Goal: Task Accomplishment & Management: Use online tool/utility

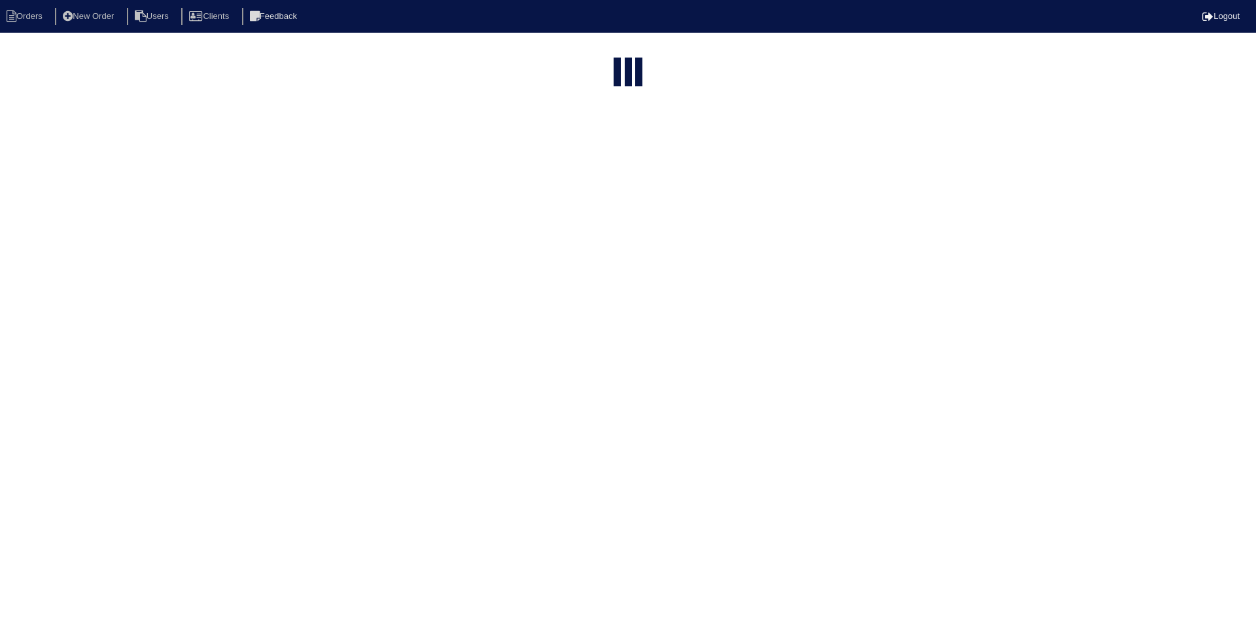
select select "15"
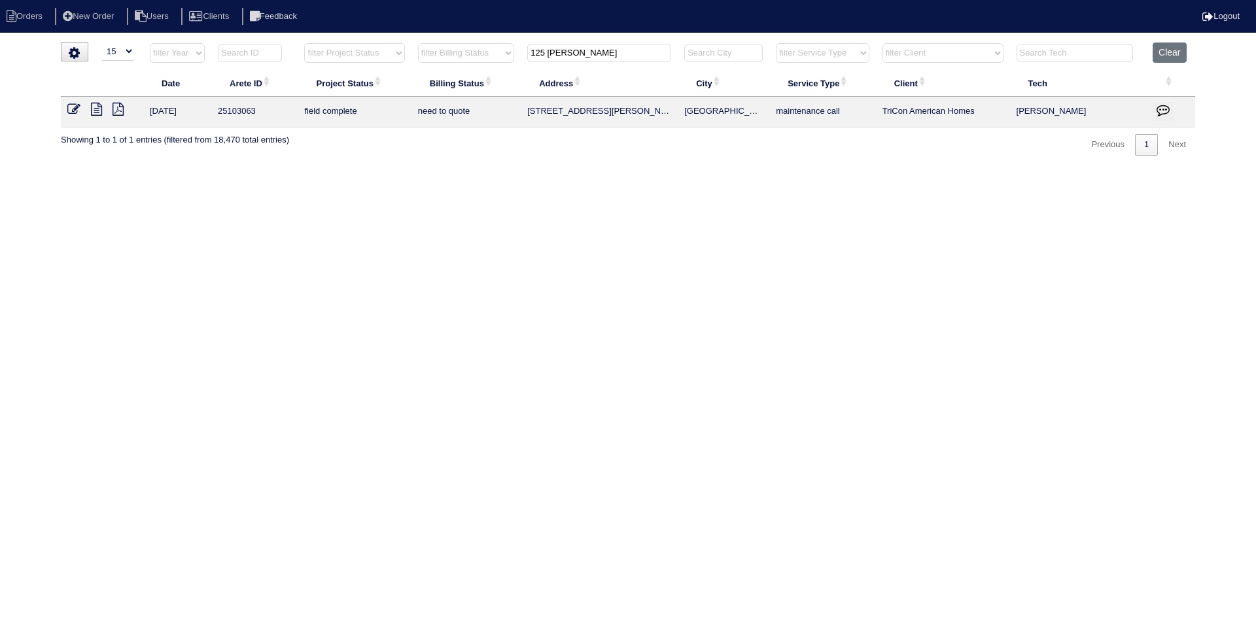
click at [598, 54] on input "125 [PERSON_NAME]" at bounding box center [599, 53] width 144 height 18
click at [597, 54] on input "125 Hazel" at bounding box center [599, 53] width 144 height 18
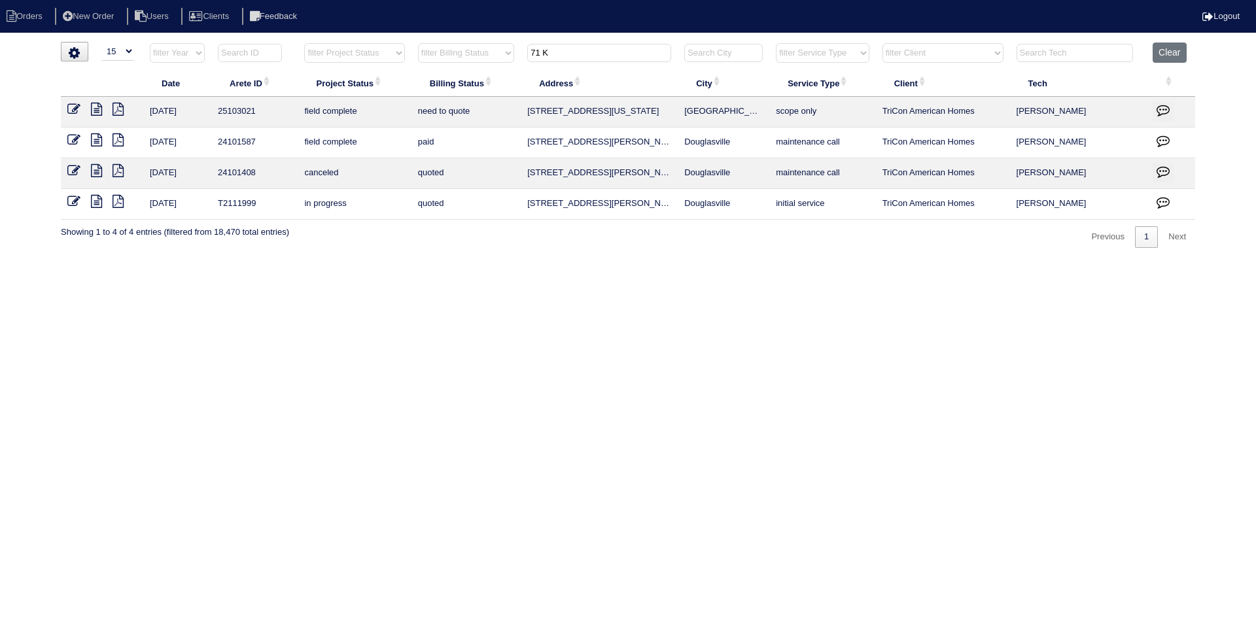
type input "71 K"
click at [97, 106] on icon at bounding box center [96, 109] width 11 height 13
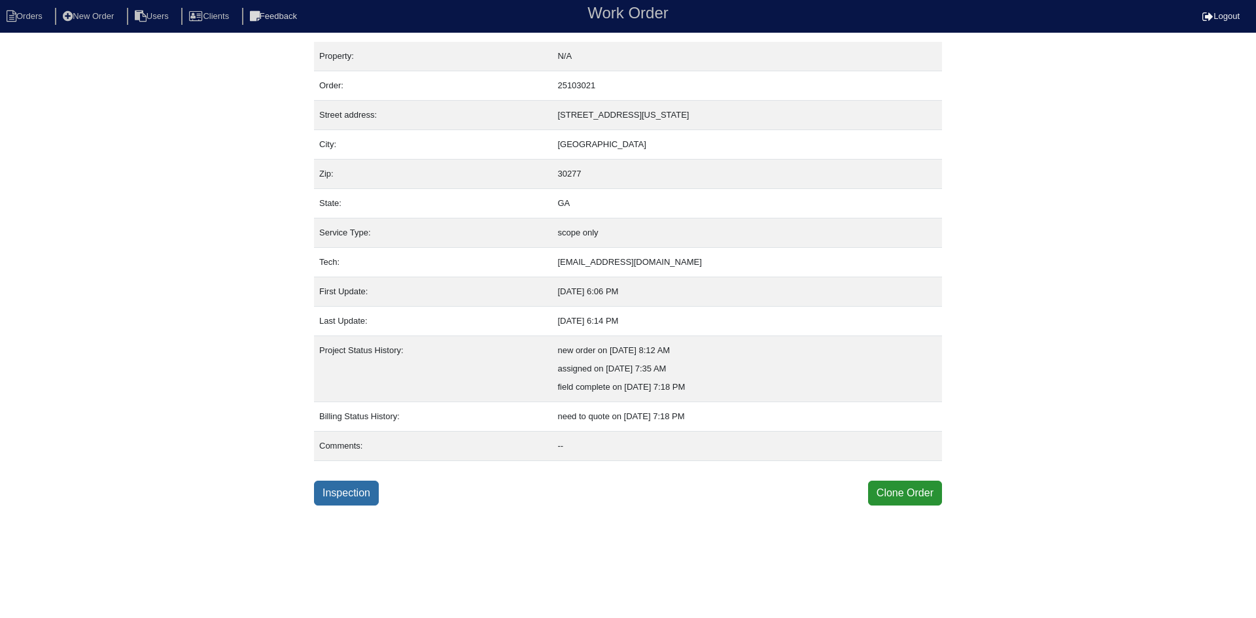
click at [340, 498] on link "Inspection" at bounding box center [346, 493] width 65 height 25
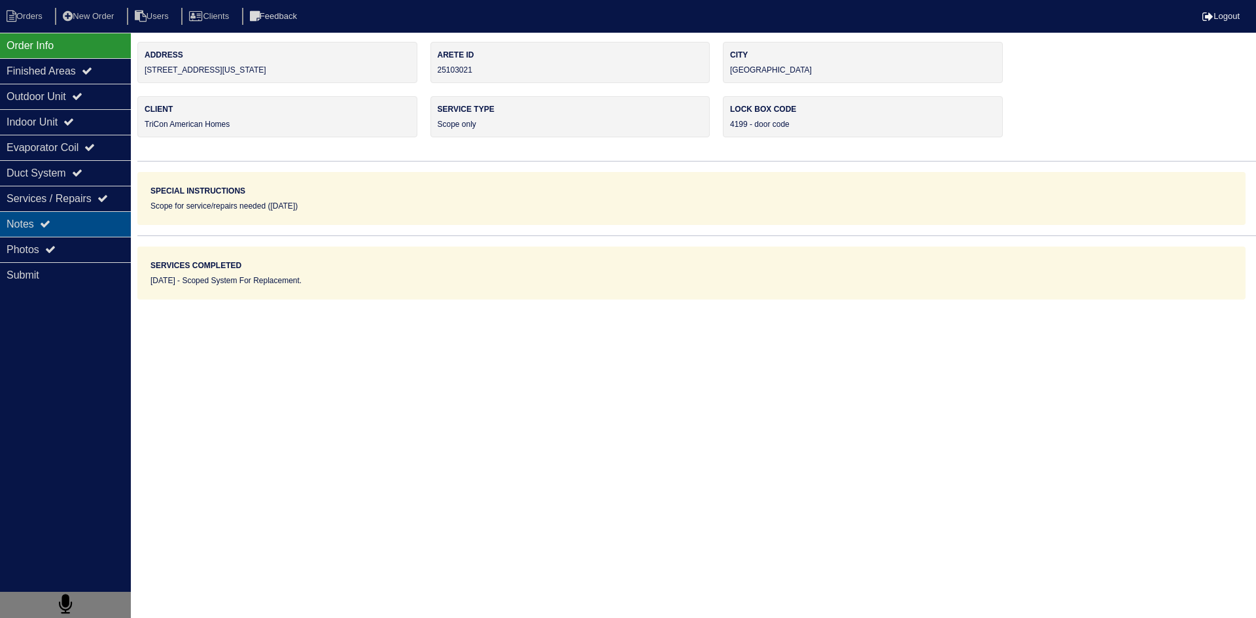
click at [87, 230] on div "Notes" at bounding box center [65, 224] width 131 height 26
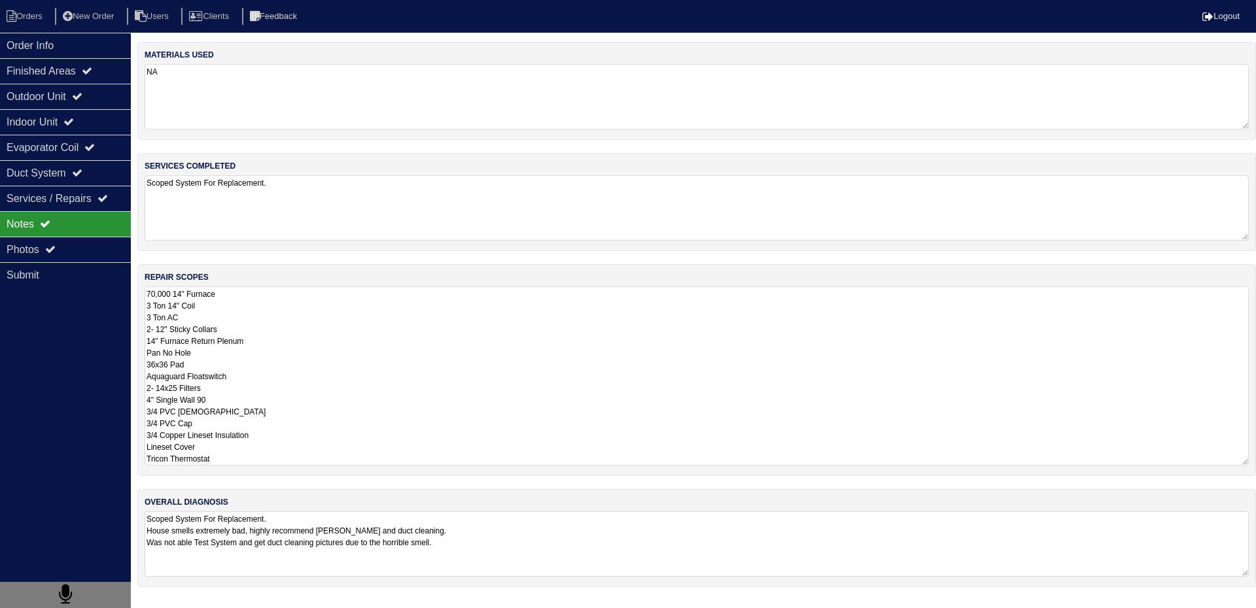
click at [237, 315] on textarea "70,000 14" Furnace 3 Ton 14" Coil 3 Ton AC 2- 12" Sticky Collars 14" Furnace Re…" at bounding box center [697, 376] width 1104 height 179
click at [31, 103] on div "Outdoor Unit" at bounding box center [65, 97] width 131 height 26
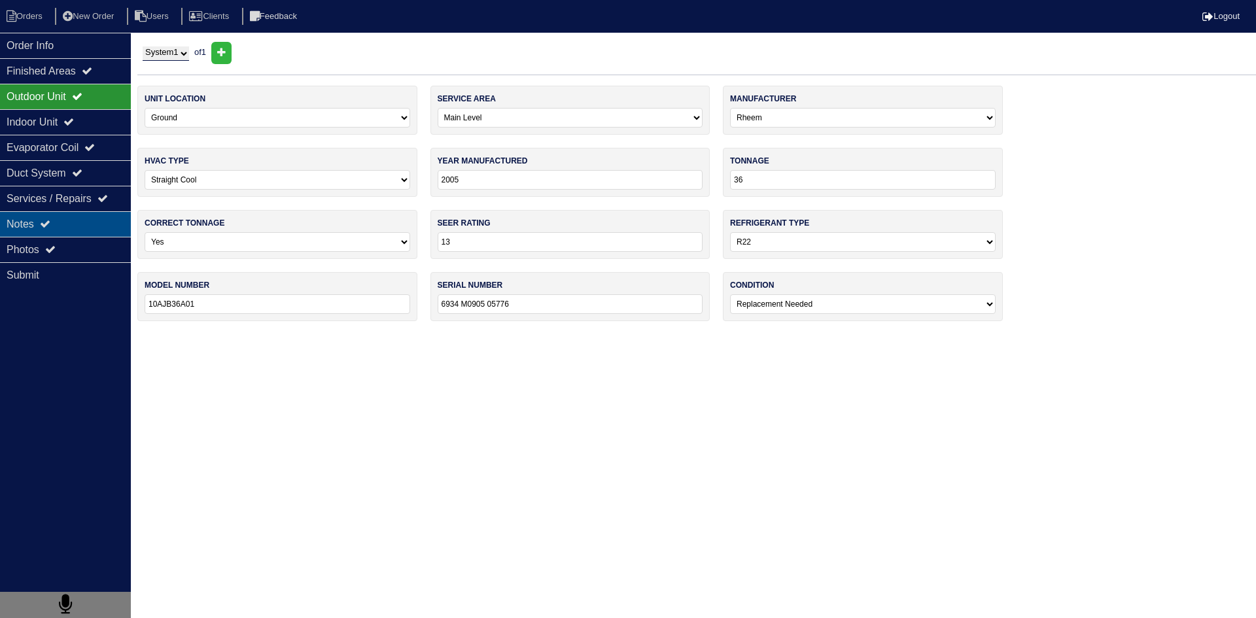
click at [57, 228] on div "Notes" at bounding box center [65, 224] width 131 height 26
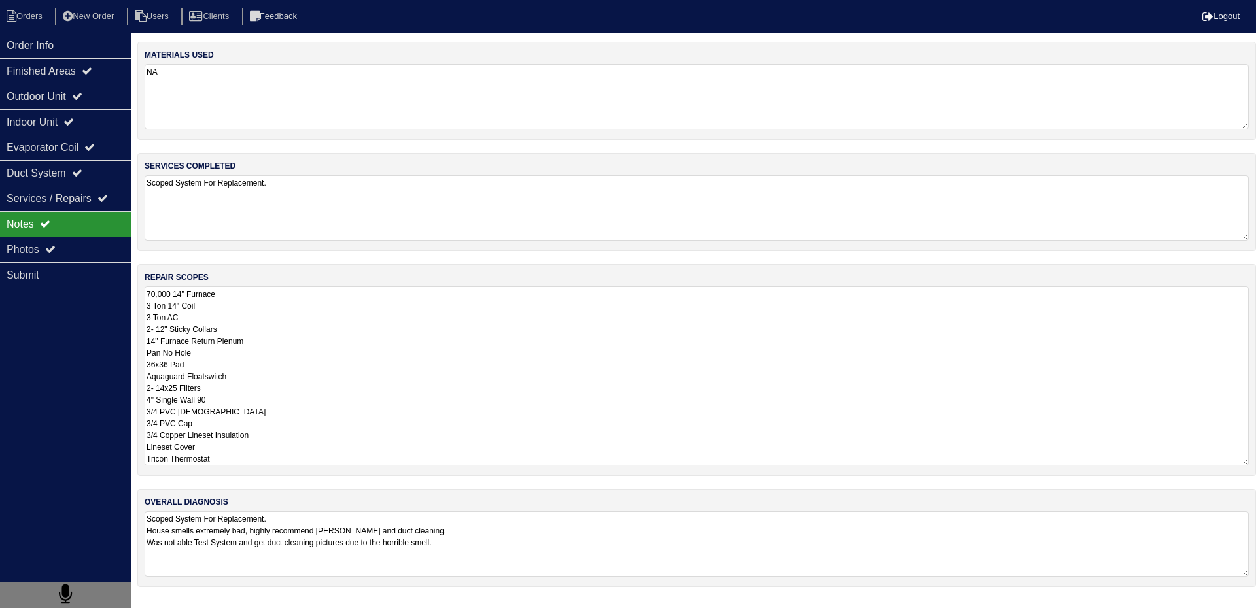
click at [255, 306] on textarea "70,000 14" Furnace 3 Ton 14" Coil 3 Ton AC 2- 12" Sticky Collars 14" Furnace Re…" at bounding box center [697, 376] width 1104 height 179
click at [86, 255] on div "Photos" at bounding box center [65, 250] width 131 height 26
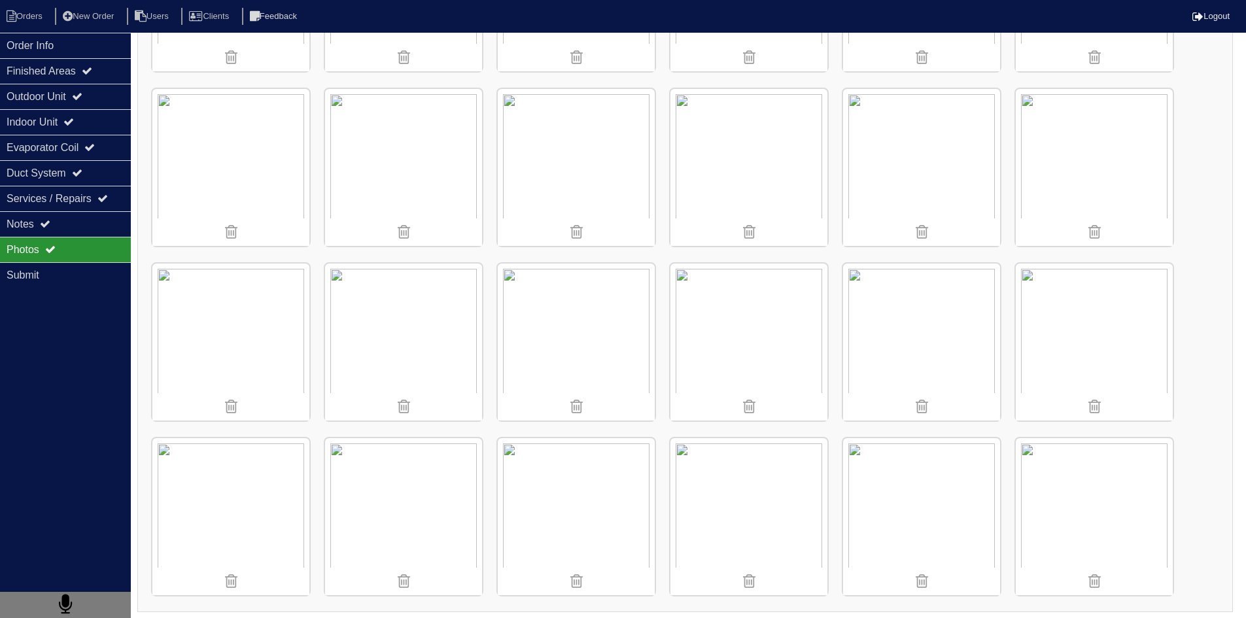
scroll to position [506, 0]
click at [274, 463] on img at bounding box center [230, 512] width 157 height 157
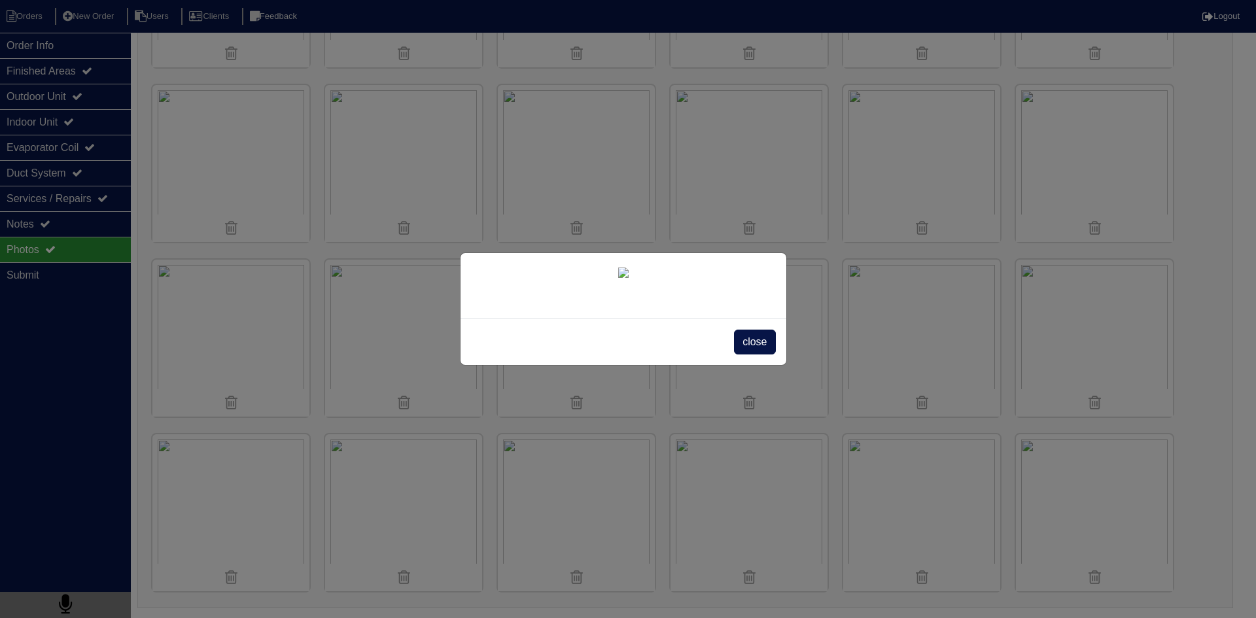
click at [1193, 490] on div "close" at bounding box center [628, 309] width 1256 height 618
click at [754, 355] on span "close" at bounding box center [754, 342] width 41 height 25
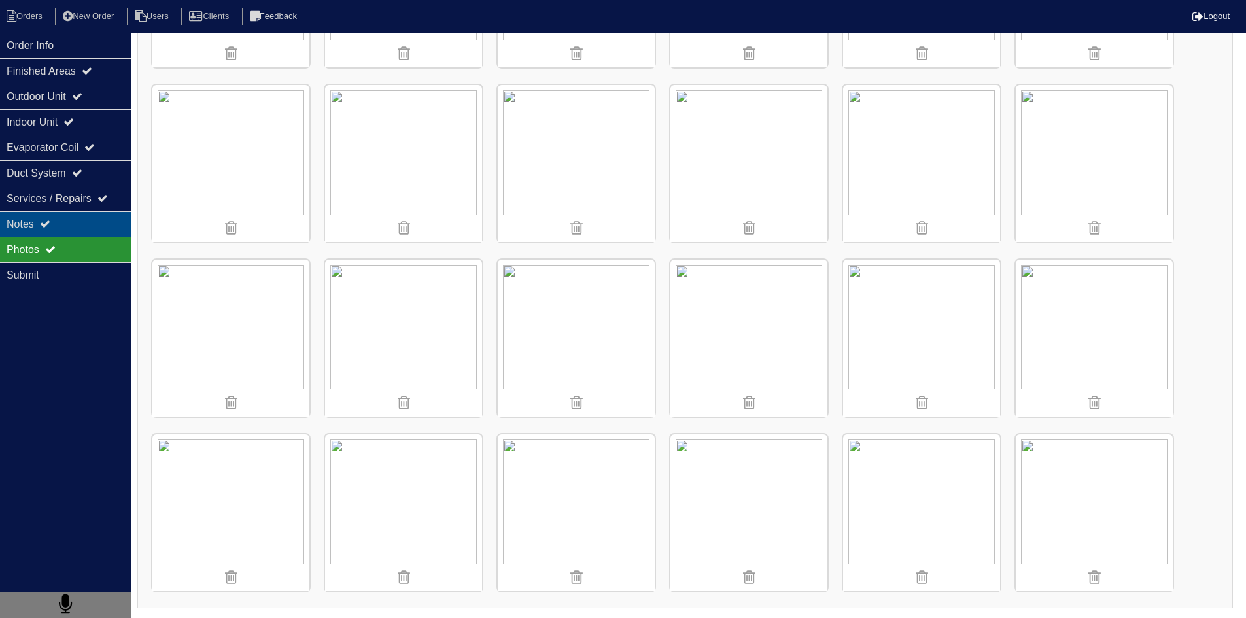
click at [87, 222] on div "Notes" at bounding box center [65, 224] width 131 height 26
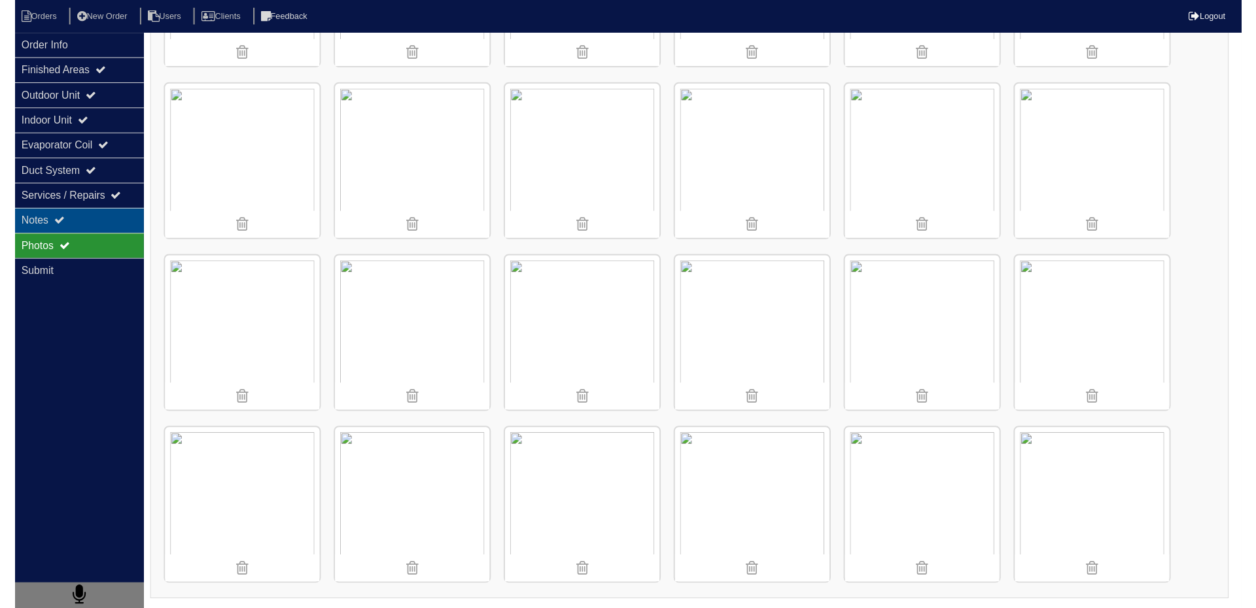
scroll to position [0, 0]
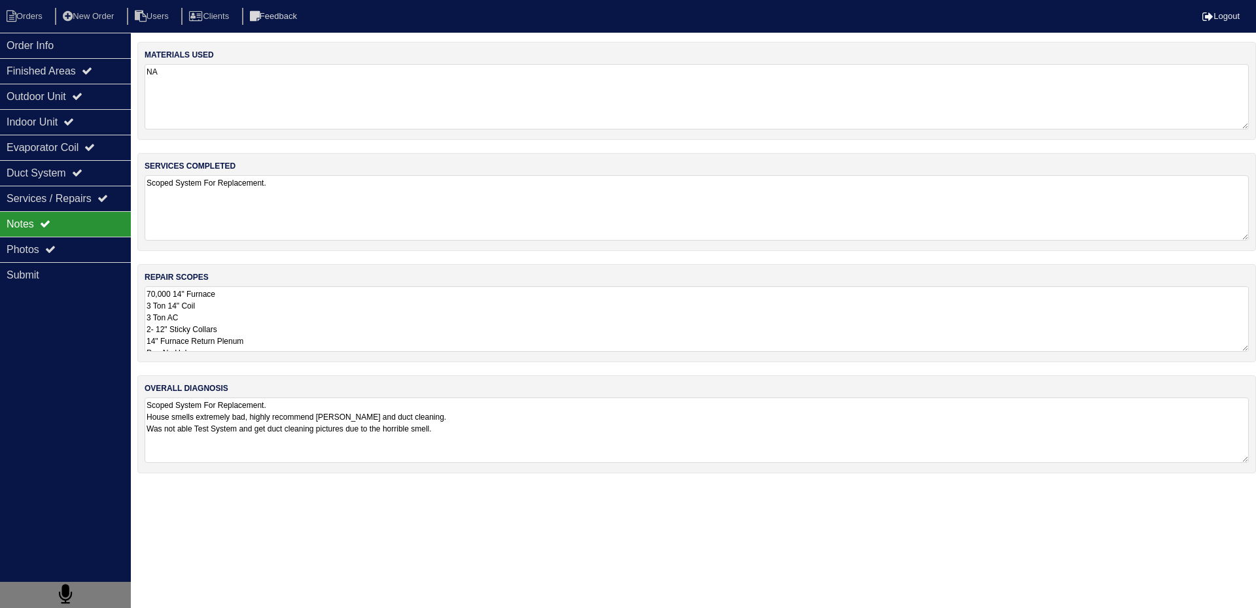
click at [256, 318] on textarea "70,000 14" Furnace 3 Ton 14" Coil 3 Ton AC 2- 12" Sticky Collars 14" Furnace Re…" at bounding box center [697, 319] width 1104 height 65
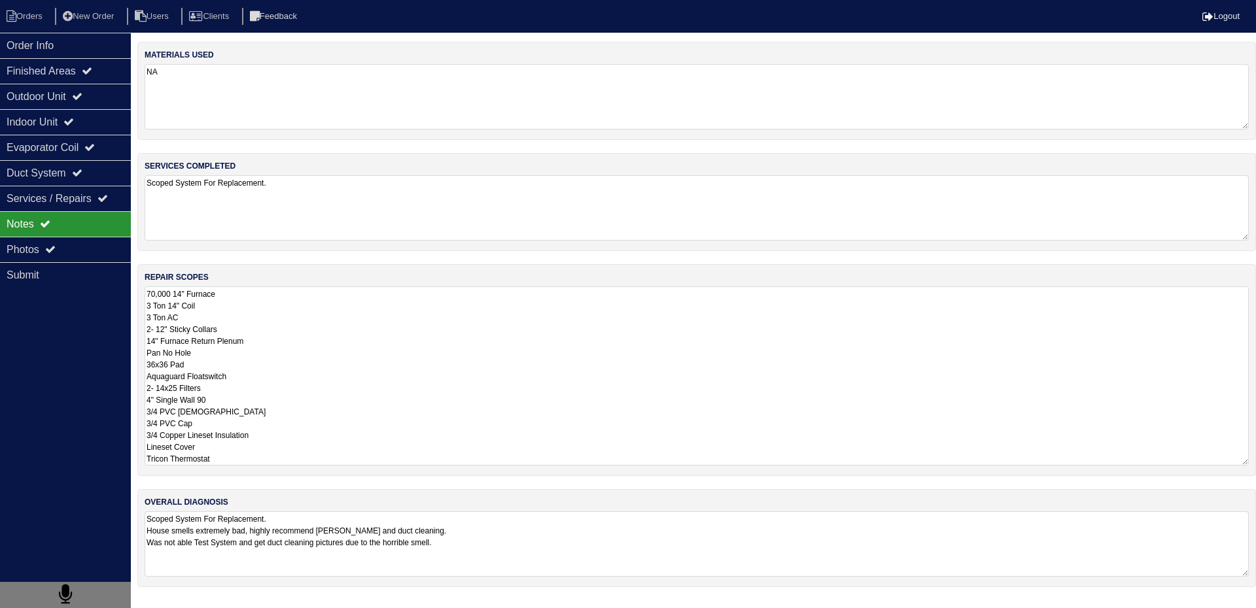
click at [147, 296] on textarea "70,000 14" Furnace 3 Ton 14" Coil 3 Ton AC 2- 12" Sticky Collars 14" Furnace Re…" at bounding box center [697, 376] width 1104 height 179
click at [337, 396] on textarea "**Charge for return plenum with filter rack per Dan** 70,000 14" Furnace 3 Ton …" at bounding box center [697, 376] width 1104 height 179
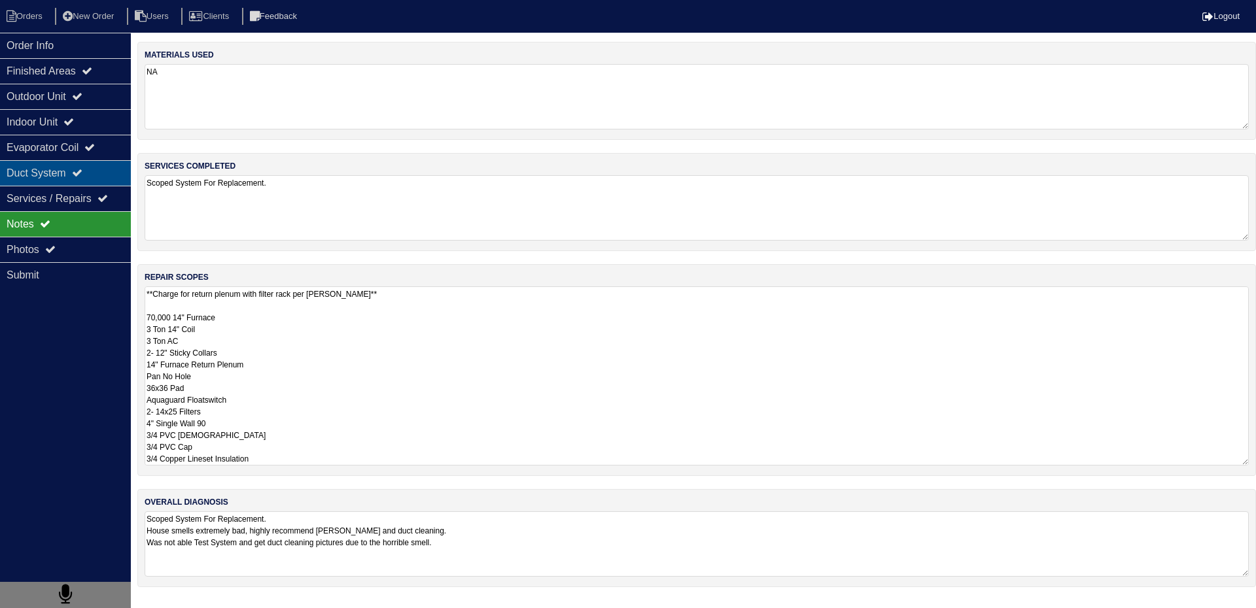
click at [39, 168] on div "Duct System" at bounding box center [65, 173] width 131 height 26
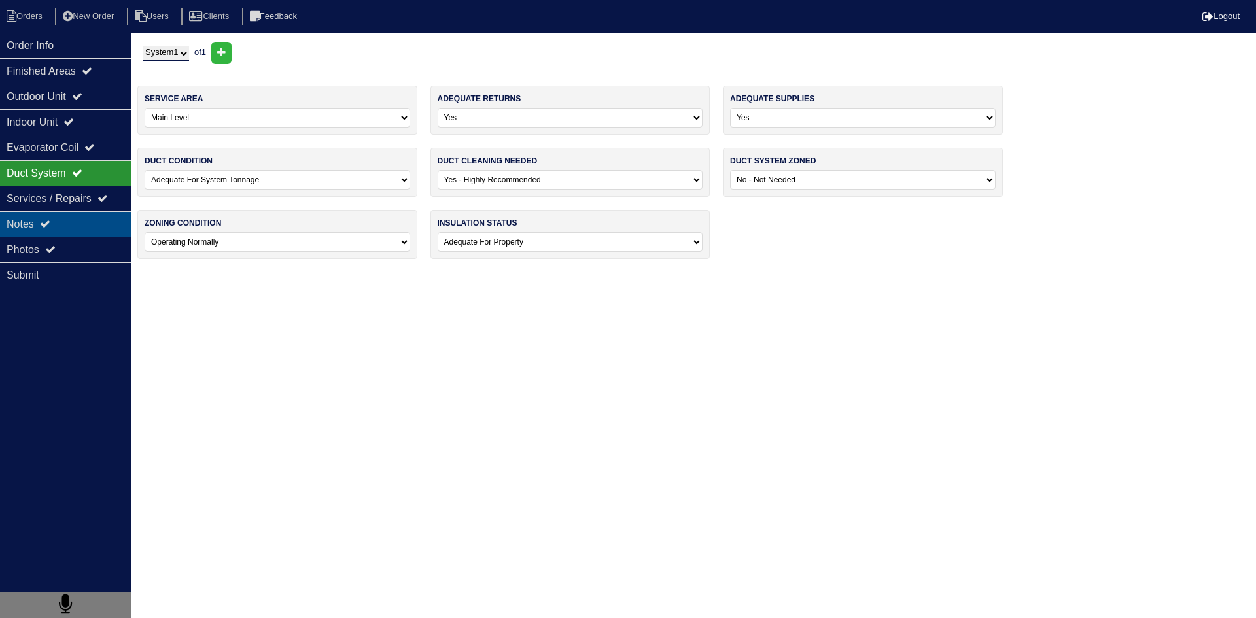
click at [82, 228] on div "Notes" at bounding box center [65, 224] width 131 height 26
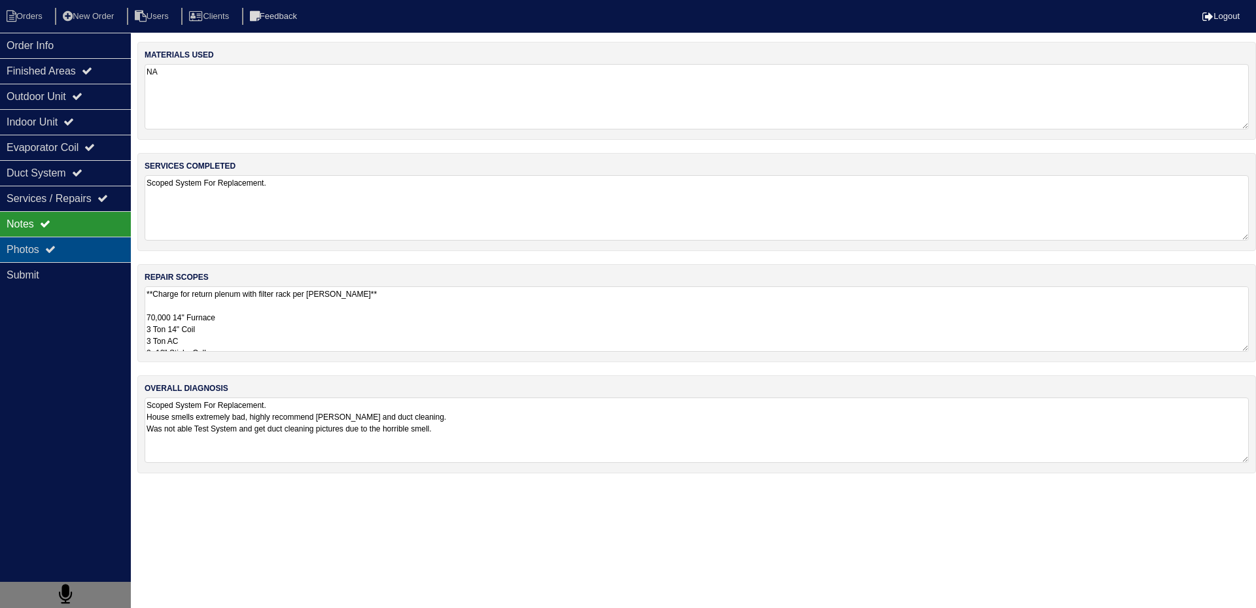
click at [80, 253] on div "Photos" at bounding box center [65, 250] width 131 height 26
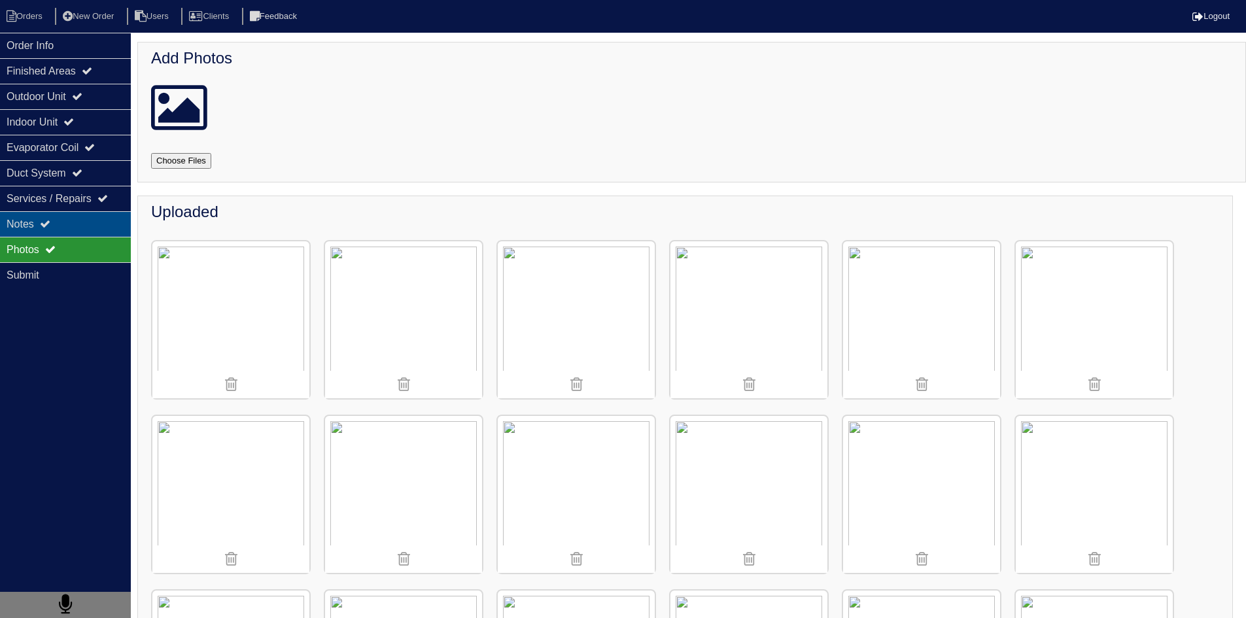
click at [69, 229] on div "Notes" at bounding box center [65, 224] width 131 height 26
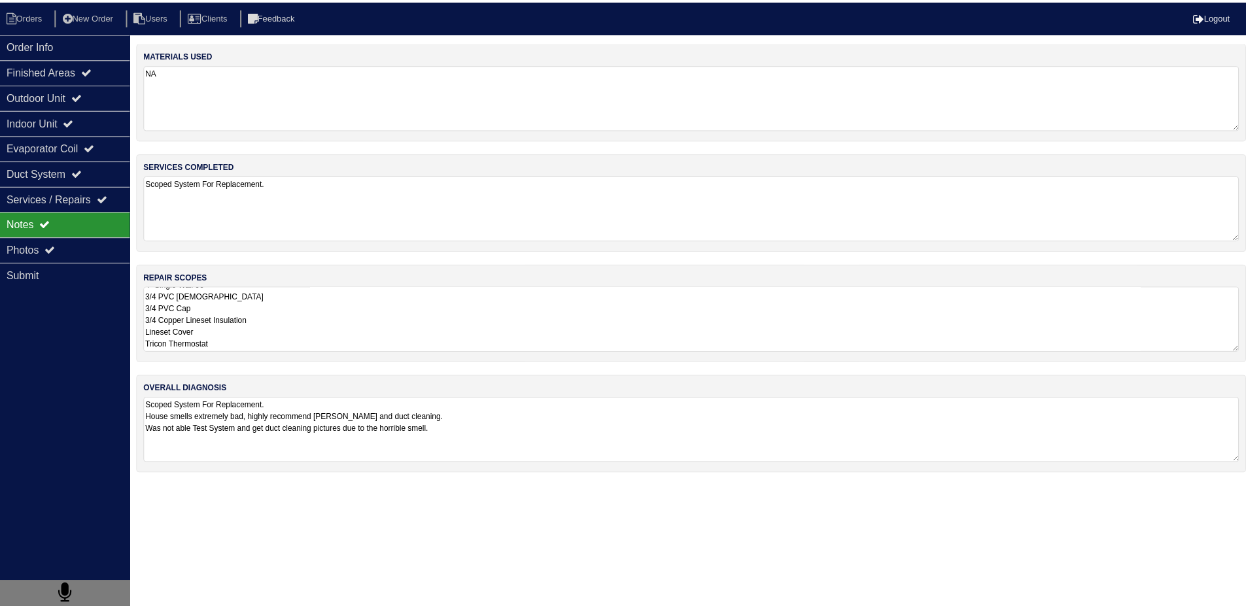
scroll to position [1, 0]
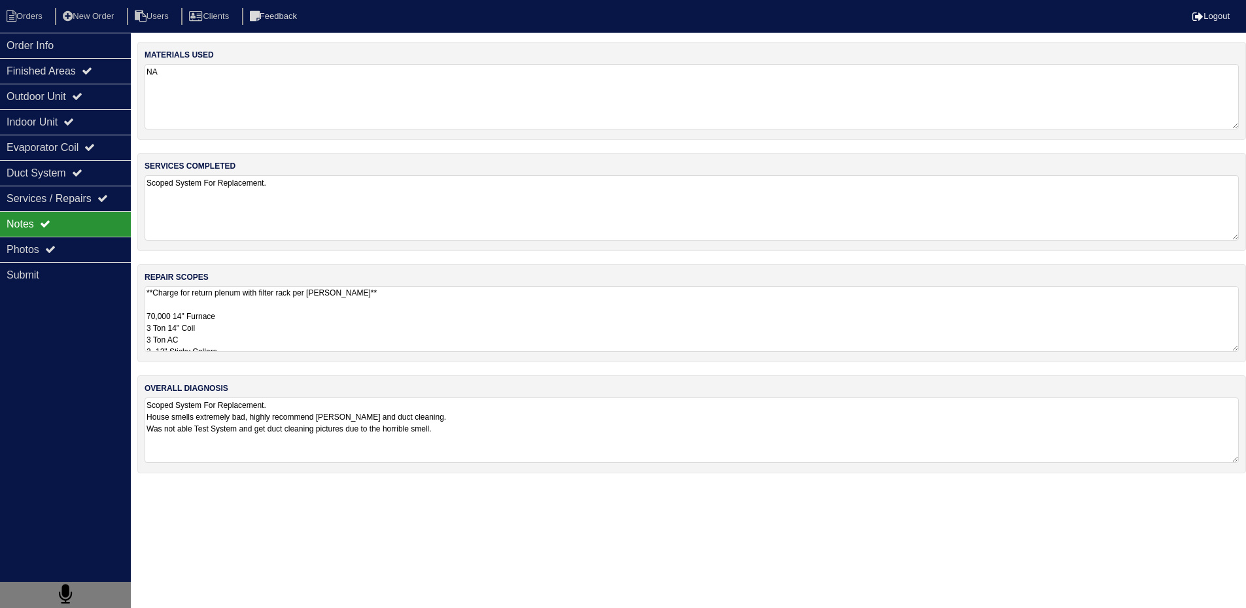
click at [230, 345] on textarea "**Charge for return plenum with filter rack per Dan** 70,000 14" Furnace 3 Ton …" at bounding box center [692, 319] width 1094 height 65
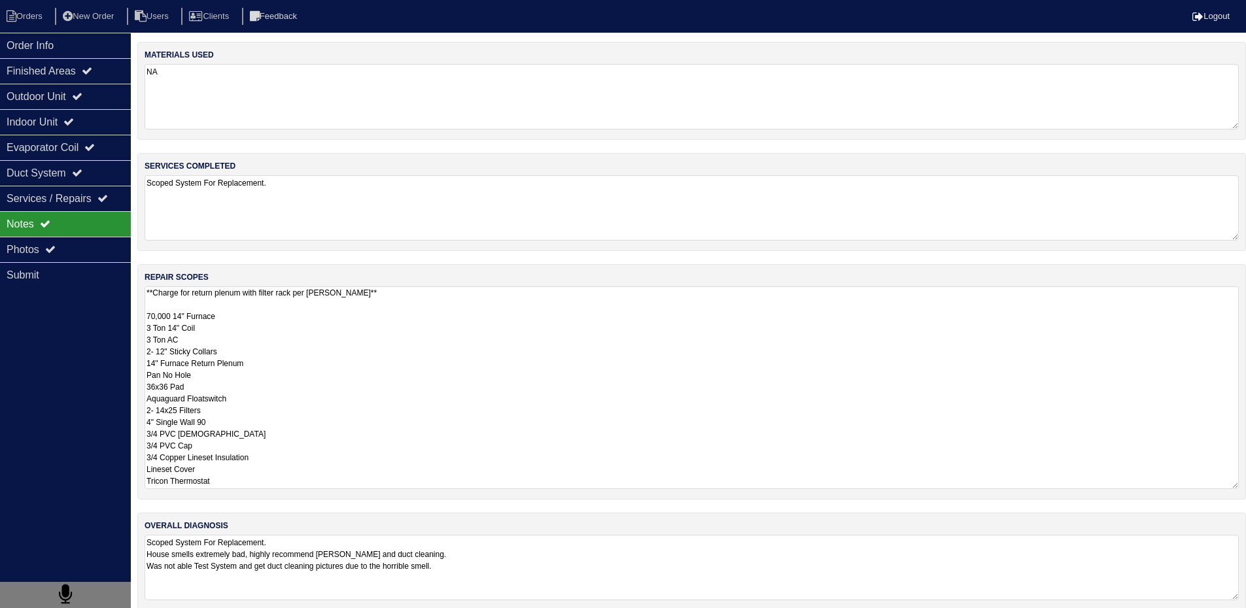
click at [254, 483] on textarea "**Charge for return plenum with filter rack per Dan** 70,000 14" Furnace 3 Ton …" at bounding box center [692, 388] width 1094 height 203
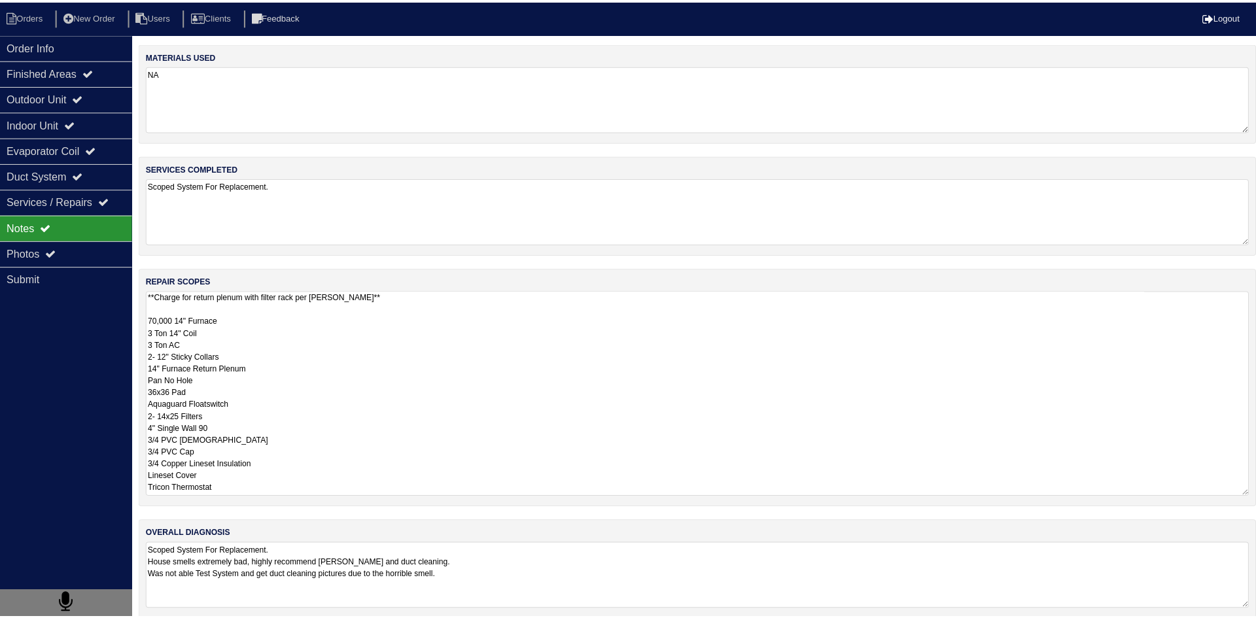
scroll to position [22, 0]
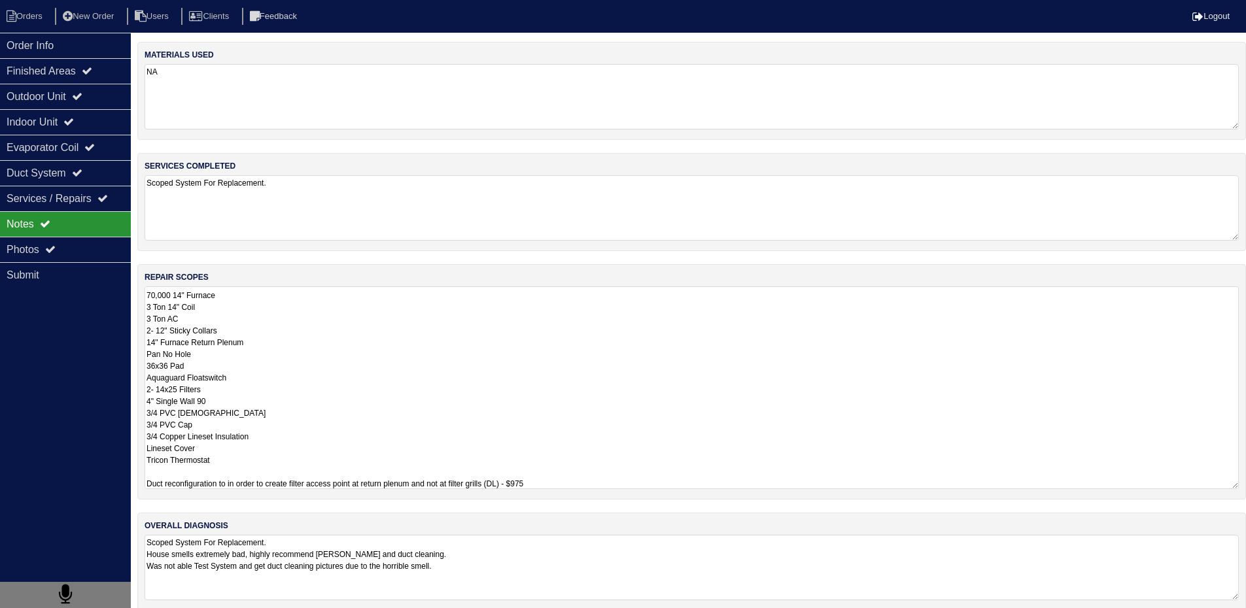
click at [471, 346] on textarea "**Charge for return plenum with filter rack per Dan** 70,000 14" Furnace 3 Ton …" at bounding box center [692, 388] width 1094 height 203
click at [470, 401] on textarea "**Charge for return plenum with filter rack per Dan** 70,000 14" Furnace 3 Ton …" at bounding box center [692, 388] width 1094 height 203
type textarea "**Charge for return plenum with filter rack per Dan** 70,000 14" Furnace 3 Ton …"
click at [52, 402] on div "Order Info Finished Areas Outdoor Unit Indoor Unit Evaporator Coil Duct System …" at bounding box center [65, 337] width 131 height 608
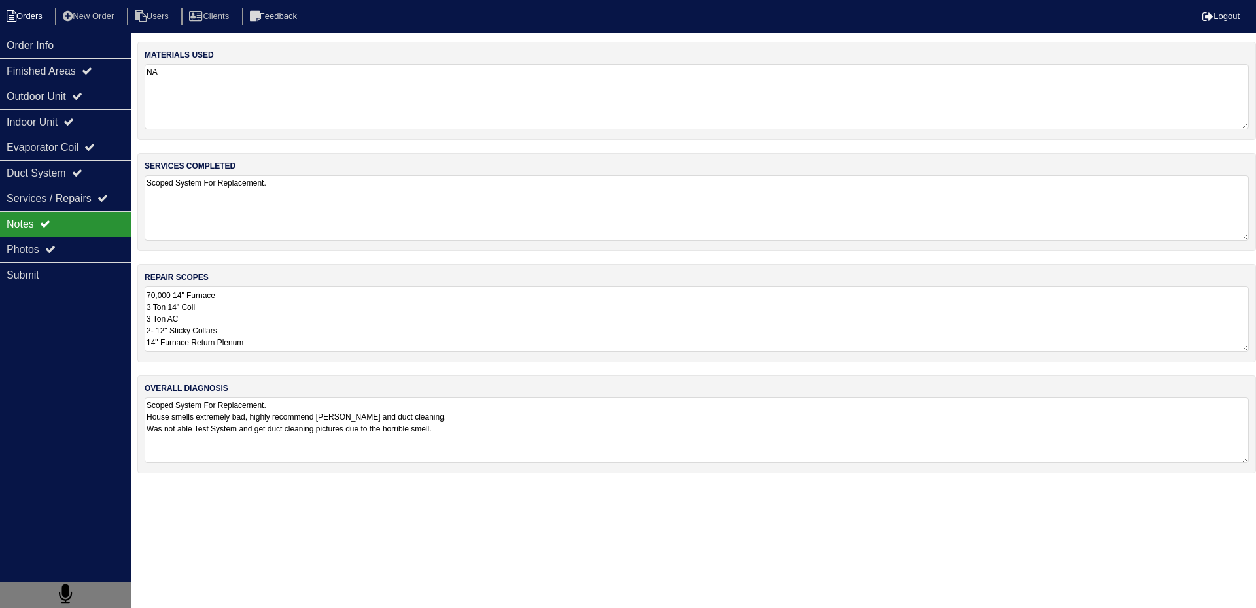
click at [43, 10] on li "Orders" at bounding box center [26, 17] width 53 height 18
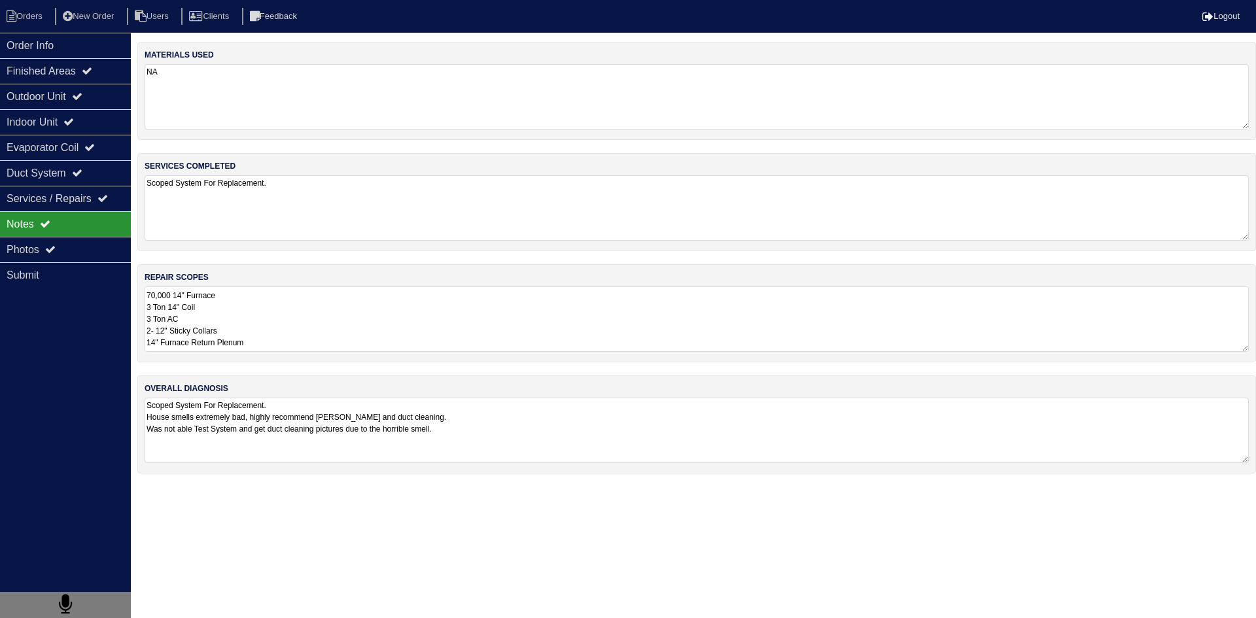
select select "15"
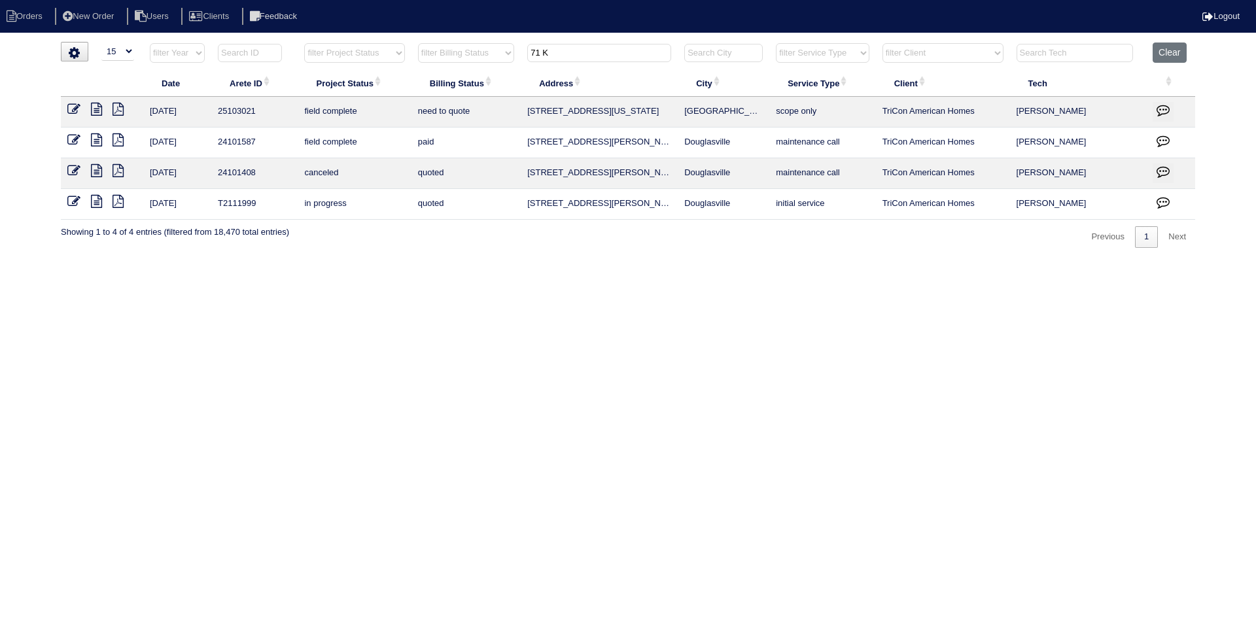
click at [620, 53] on input "71 K" at bounding box center [599, 53] width 144 height 18
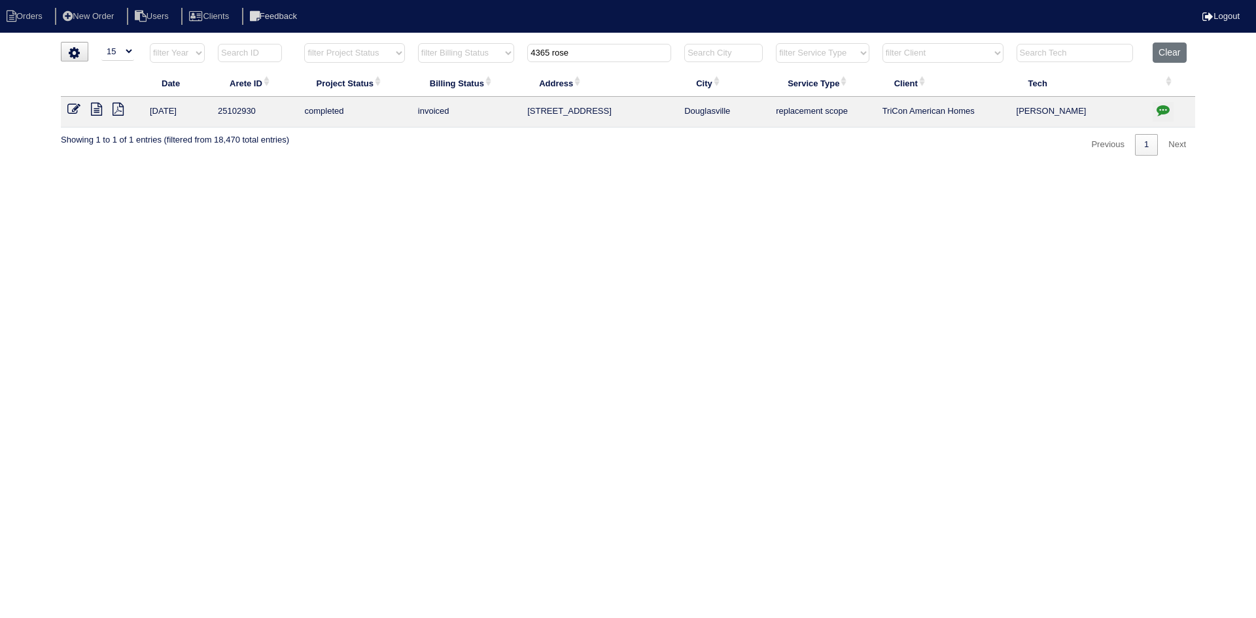
type input "4365 rose"
click at [98, 107] on icon at bounding box center [96, 109] width 11 height 13
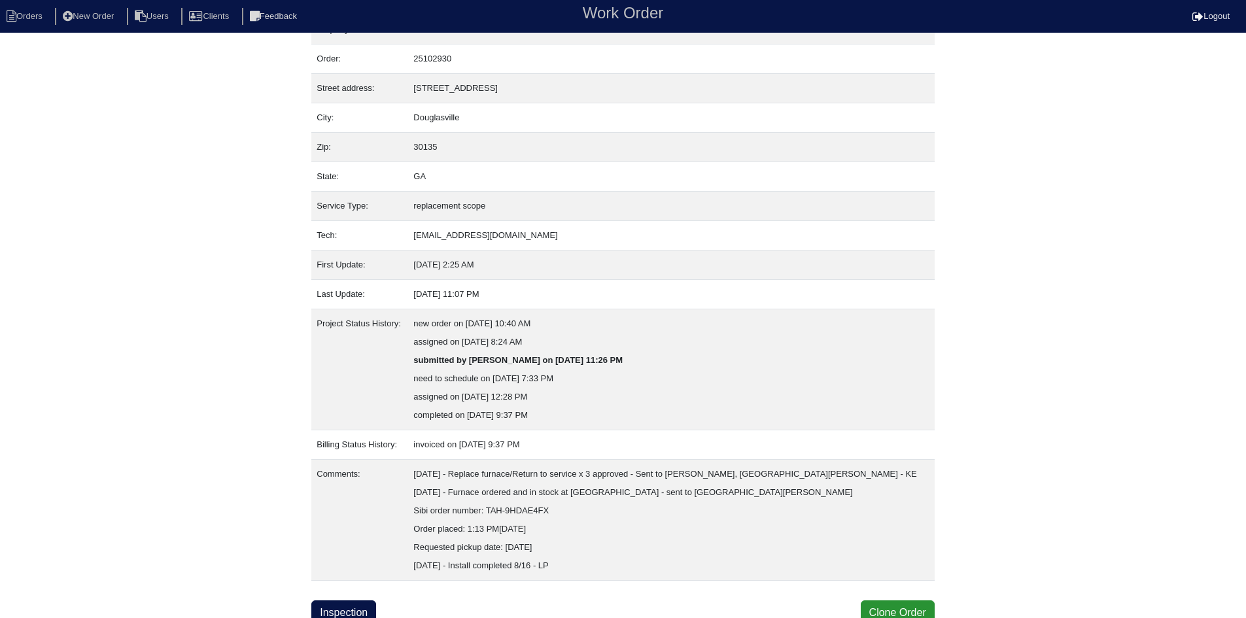
scroll to position [34, 0]
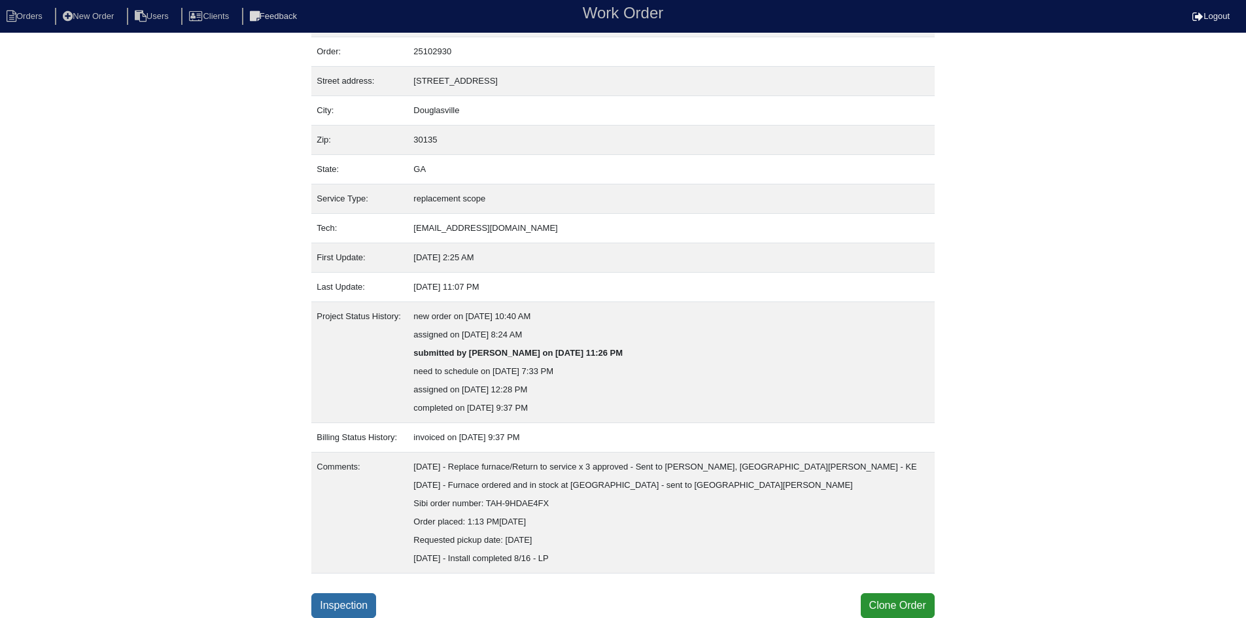
click at [345, 606] on link "Inspection" at bounding box center [343, 605] width 65 height 25
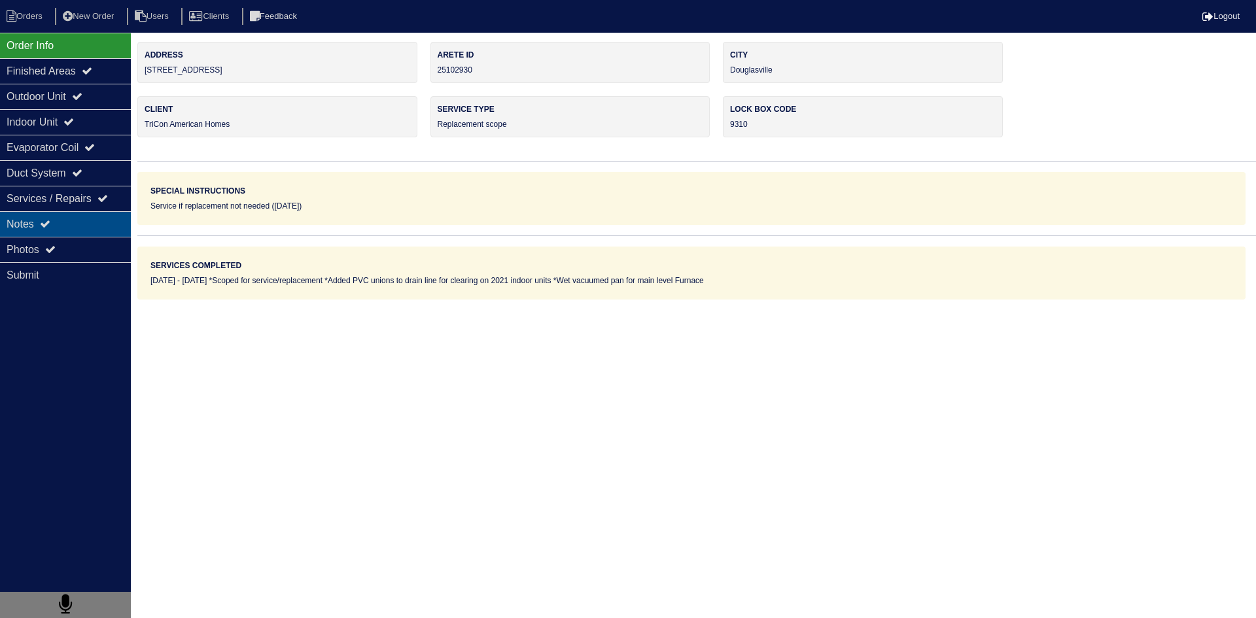
click at [103, 223] on div "Notes" at bounding box center [65, 224] width 131 height 26
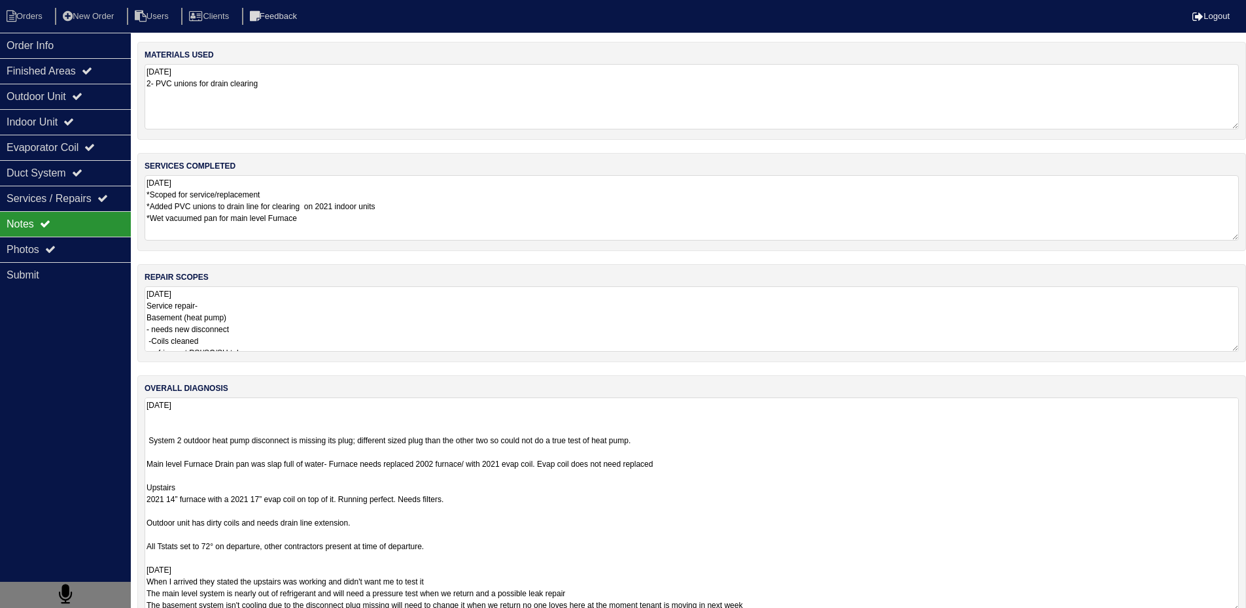
click at [330, 436] on textarea "08/08/2025 System 2 outdoor heat pump disconnect is missing its plug; different…" at bounding box center [692, 505] width 1094 height 215
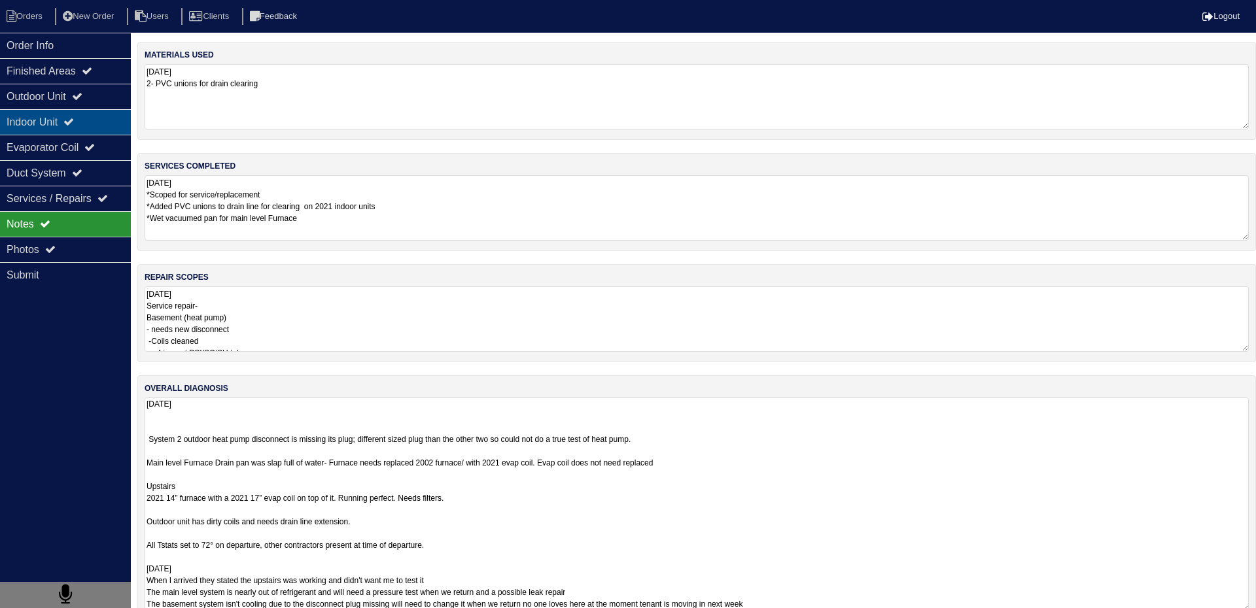
click at [46, 123] on div "Indoor Unit" at bounding box center [65, 122] width 131 height 26
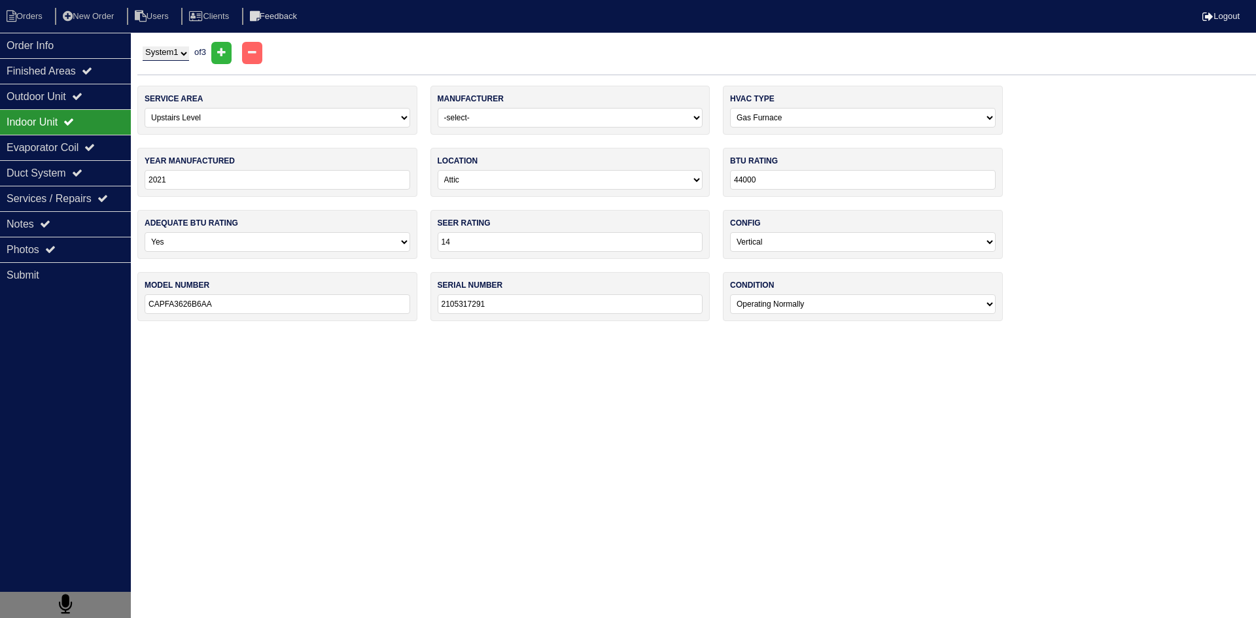
click at [189, 54] on select "System 1 System 2 System 3" at bounding box center [166, 53] width 46 height 14
select select "2"
click at [143, 46] on select "System 1 System 2 System 3" at bounding box center [166, 53] width 46 height 14
select select "2"
select select "1"
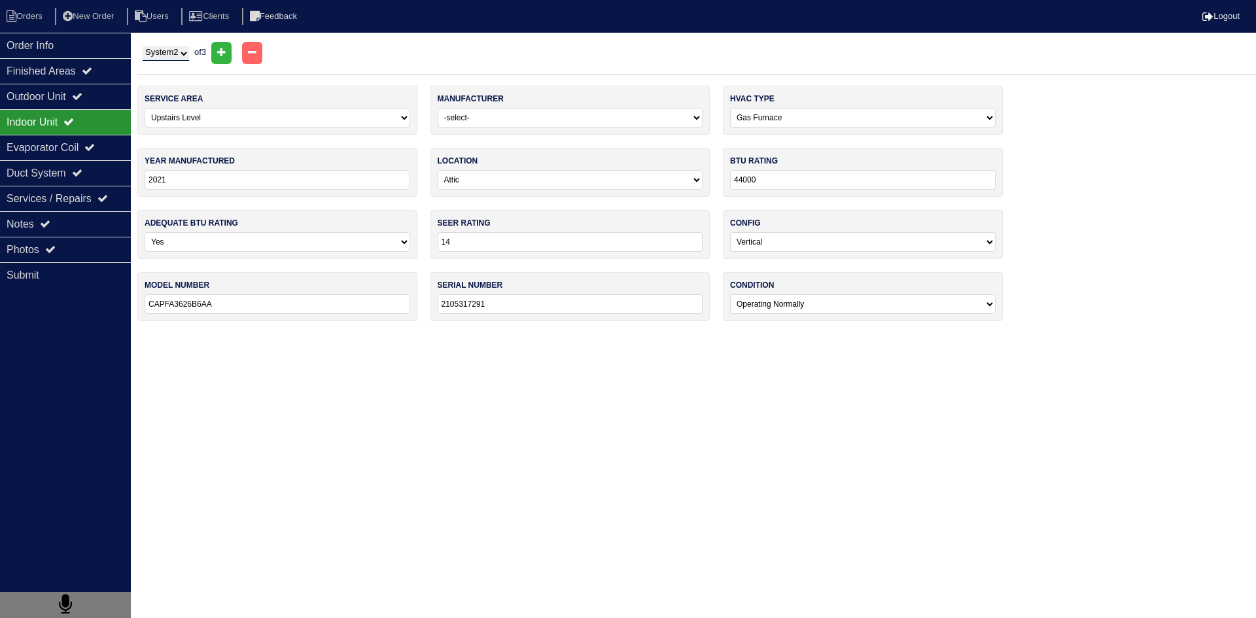
select select "3"
type input "24000"
type input "ARUF25B14AC"
type input "2111384602"
click at [171, 51] on select "System 1 System 2 System 3" at bounding box center [166, 53] width 46 height 14
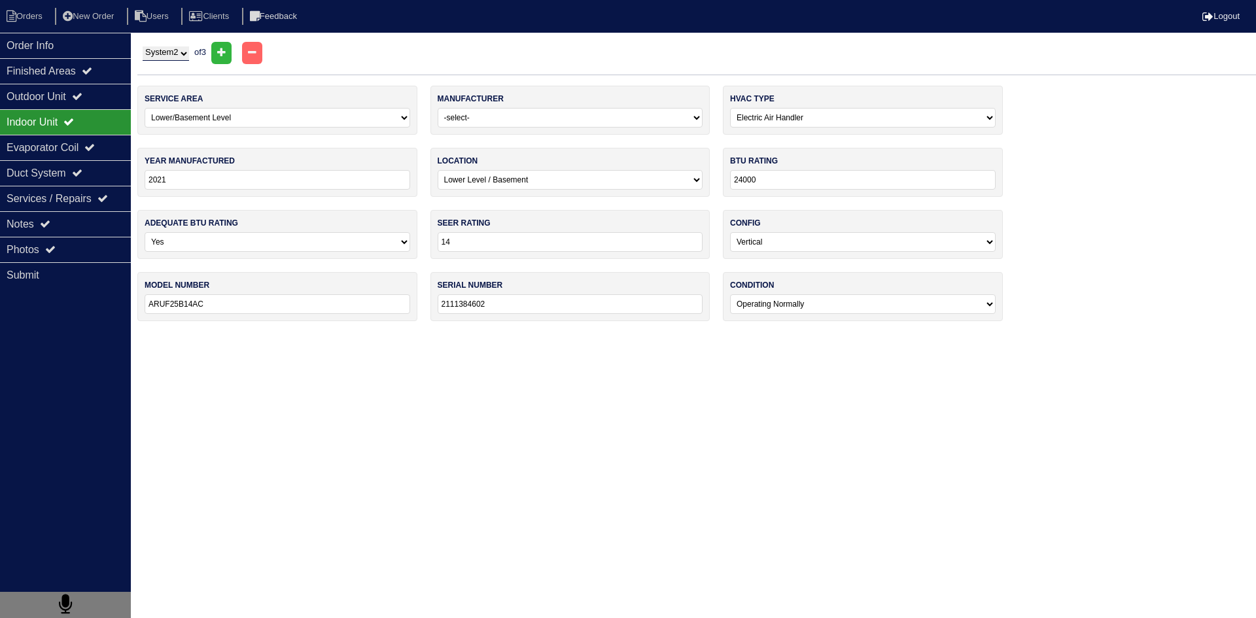
select select "3"
click at [143, 46] on select "System 1 System 2 System 3" at bounding box center [166, 53] width 46 height 14
select select "0"
select select "[PERSON_NAME]"
select select "0"
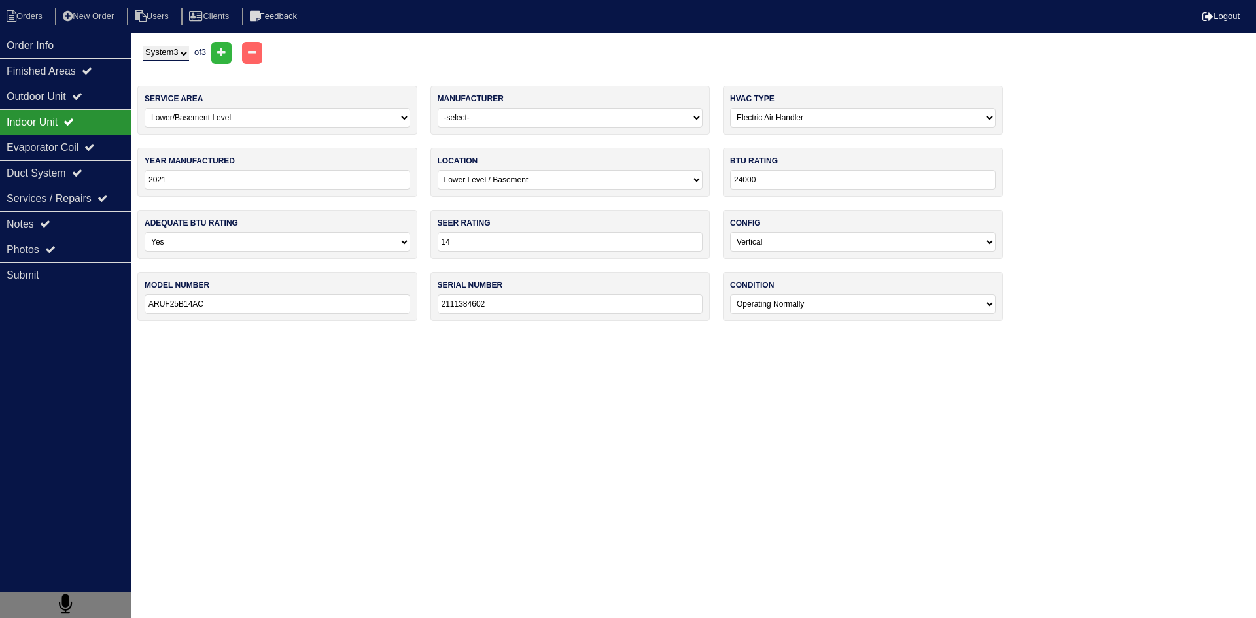
type input "2002"
type input "44000"
type input "13"
type input "383KAV024045"
type input "0202A64449"
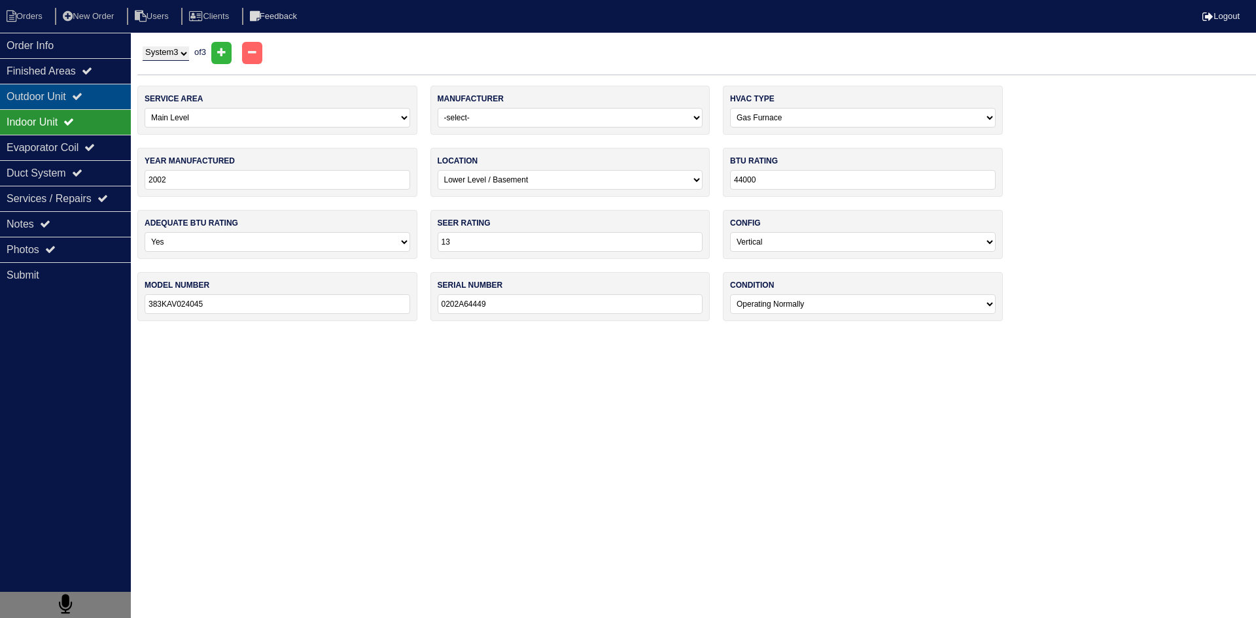
click at [56, 98] on div "Outdoor Unit" at bounding box center [65, 97] width 131 height 26
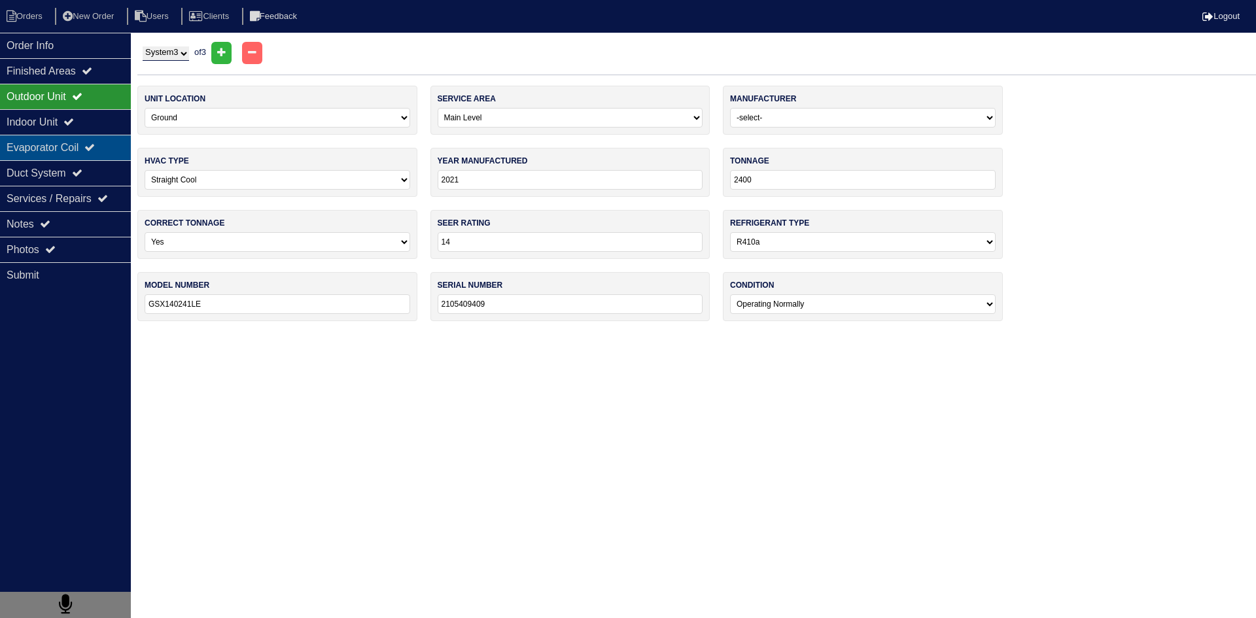
click at [50, 153] on div "Evaporator Coil" at bounding box center [65, 148] width 131 height 26
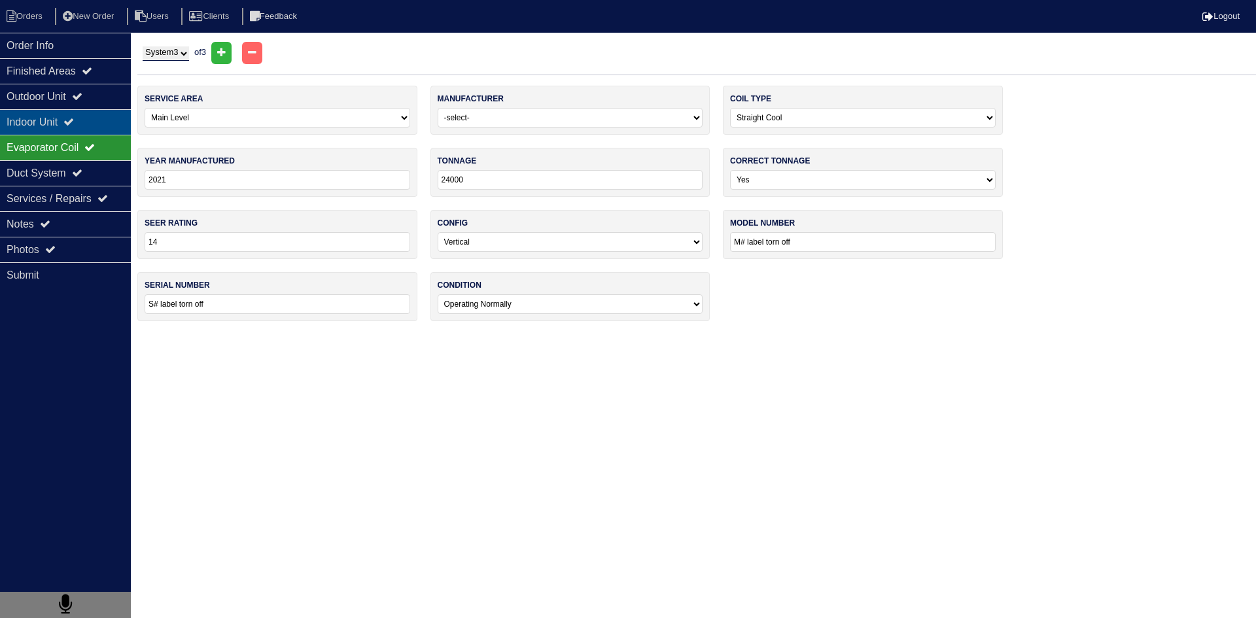
click at [43, 125] on div "Indoor Unit" at bounding box center [65, 122] width 131 height 26
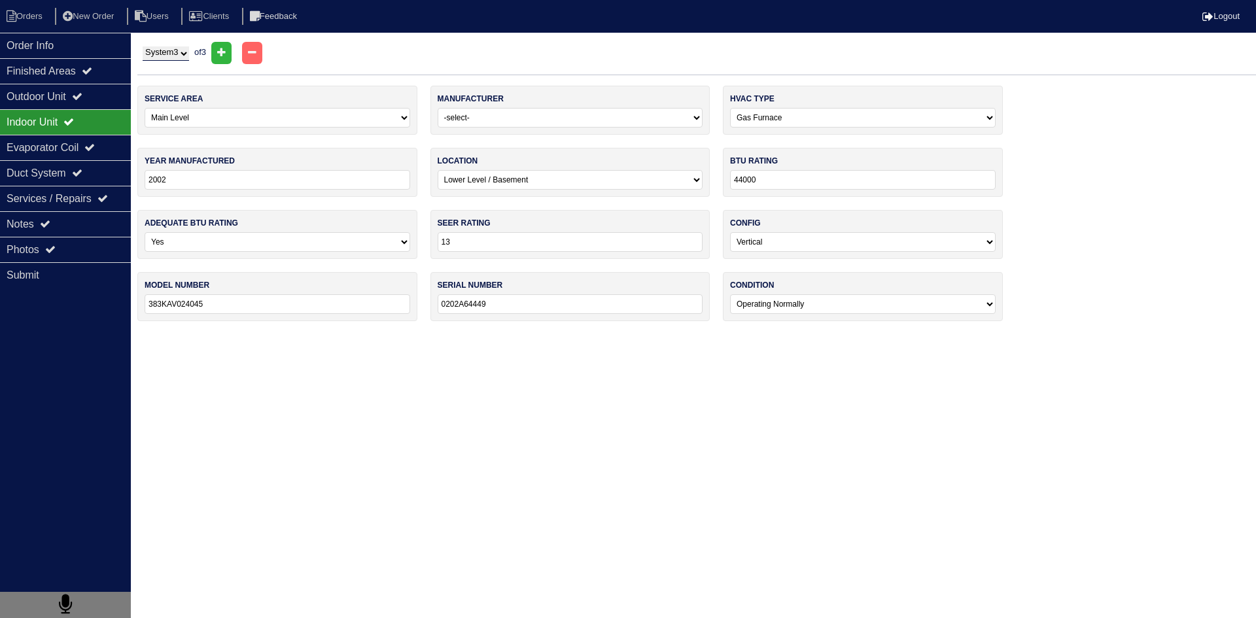
click at [185, 54] on select "System 1 System 2 System 3" at bounding box center [166, 53] width 46 height 14
select select "2"
click at [143, 46] on select "System 1 System 2 System 3" at bounding box center [166, 53] width 46 height 14
select select "2"
select select "[PERSON_NAME]"
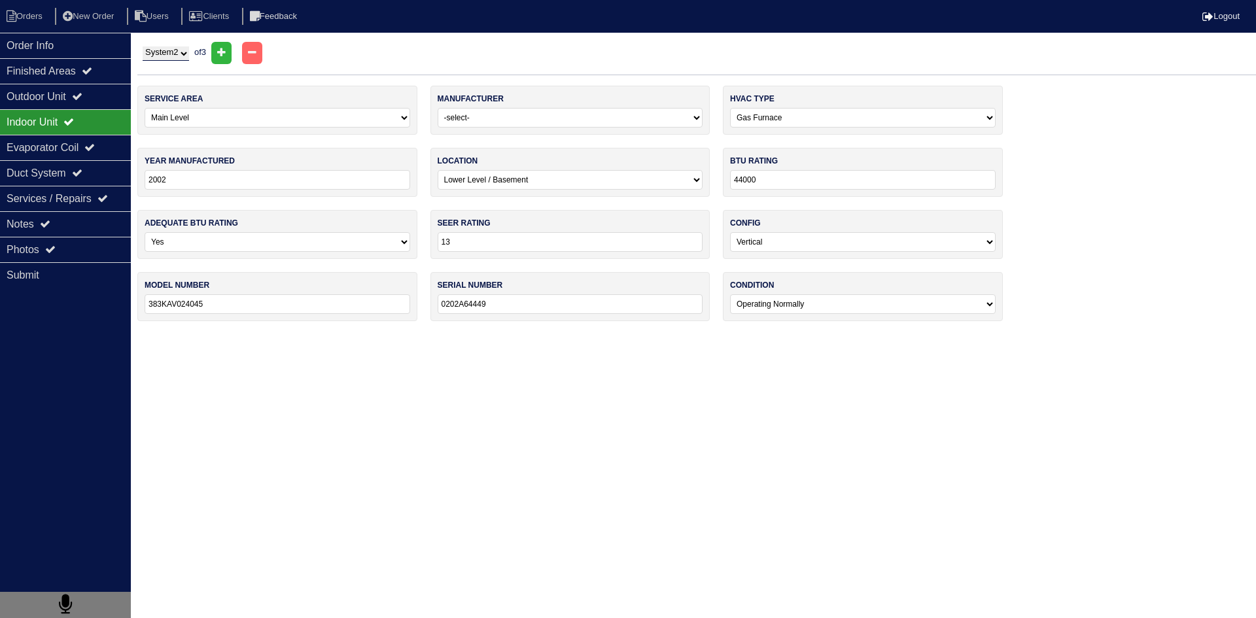
select select "1"
type input "2021"
type input "24000"
type input "14"
type input "ARUF25B14AC"
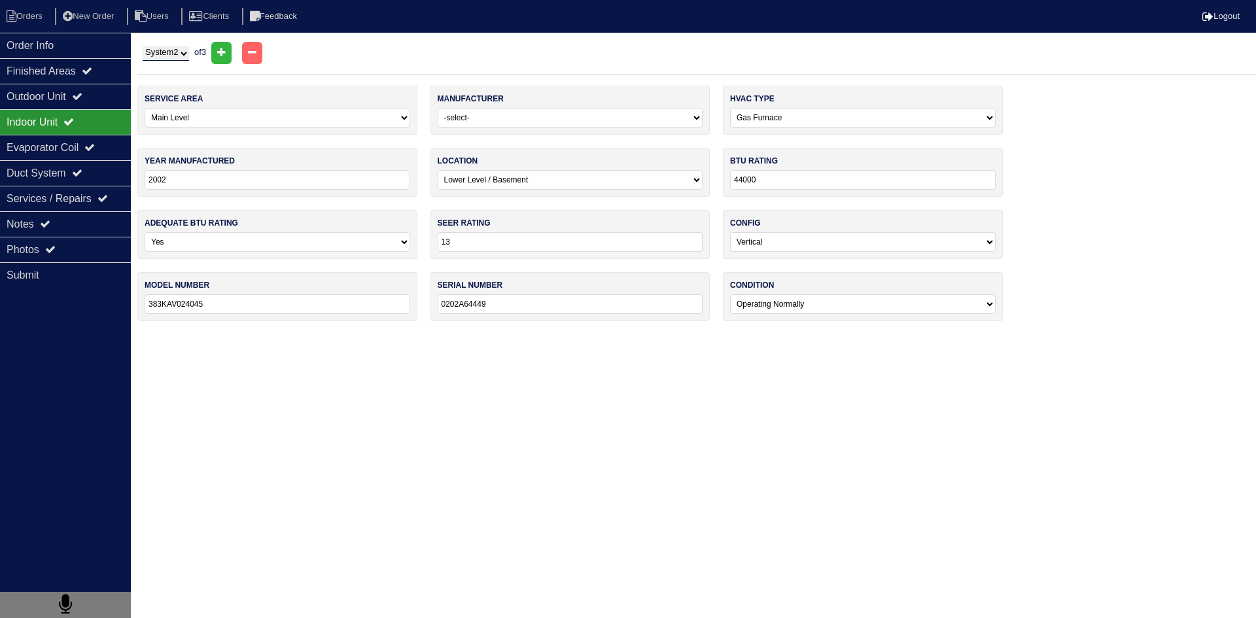
type input "2111384602"
click at [184, 52] on select "System 1 System 2 System 3" at bounding box center [166, 53] width 46 height 14
select select "3"
click at [143, 46] on select "System 1 System 2 System 3" at bounding box center [166, 53] width 46 height 14
select select "0"
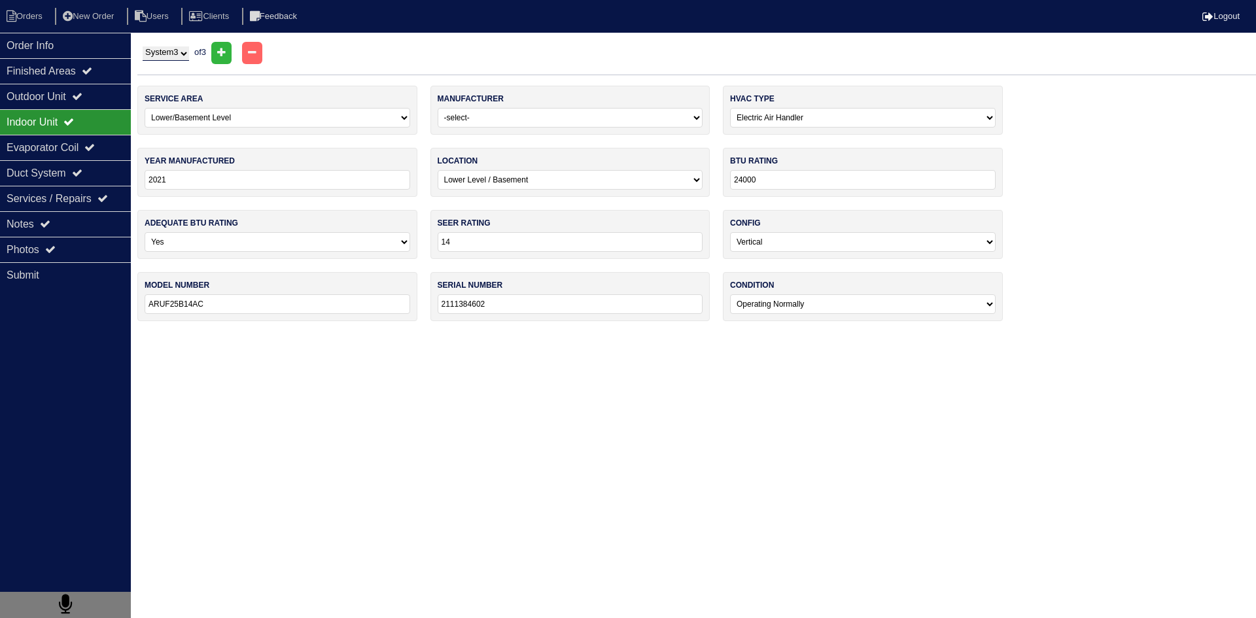
select select "[PERSON_NAME]"
select select "0"
type input "2002"
type input "44000"
type input "13"
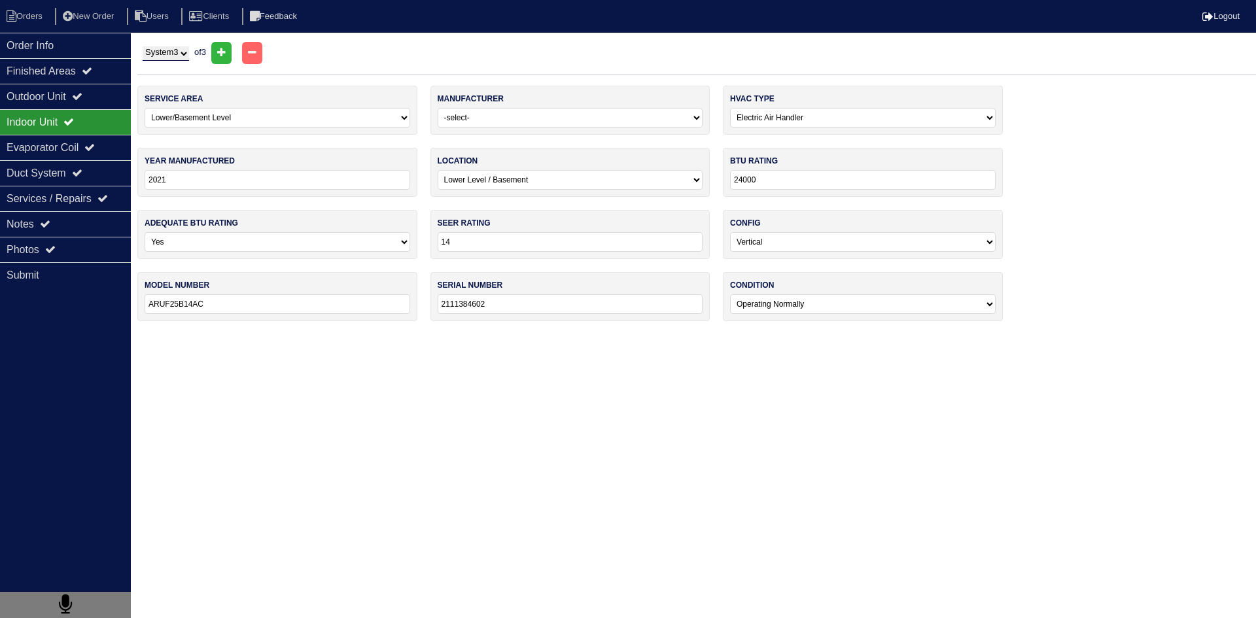
type input "383KAV024045"
type input "0202A64449"
click at [78, 237] on div "Photos" at bounding box center [65, 250] width 131 height 26
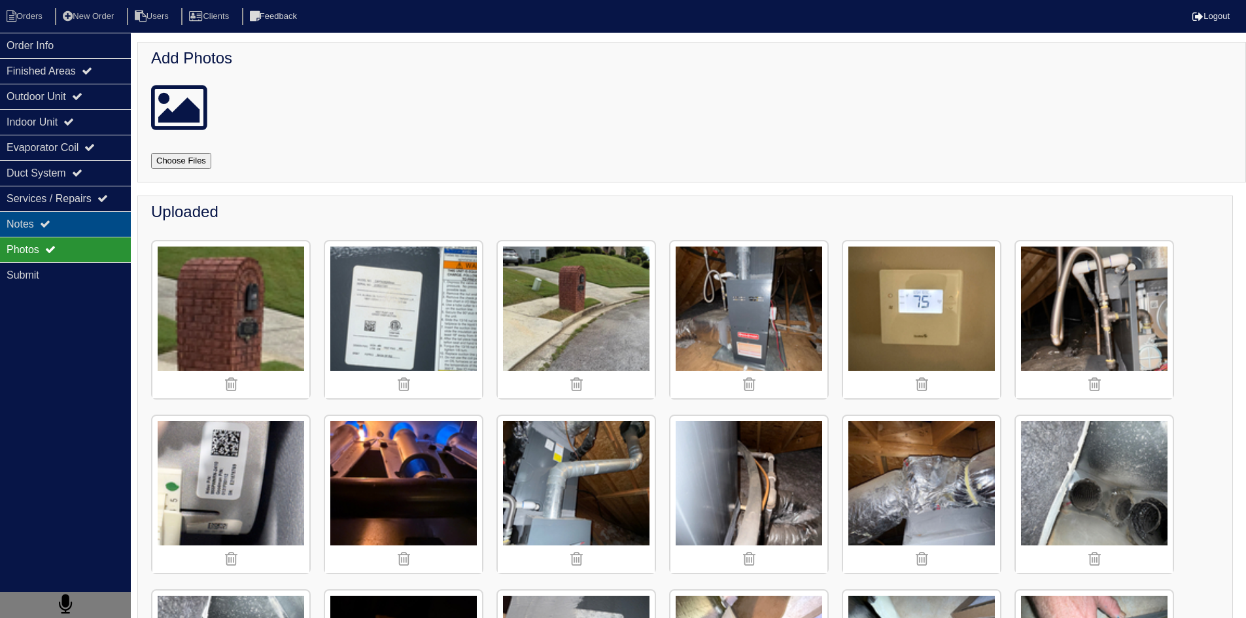
click at [82, 236] on div "Notes" at bounding box center [65, 224] width 131 height 26
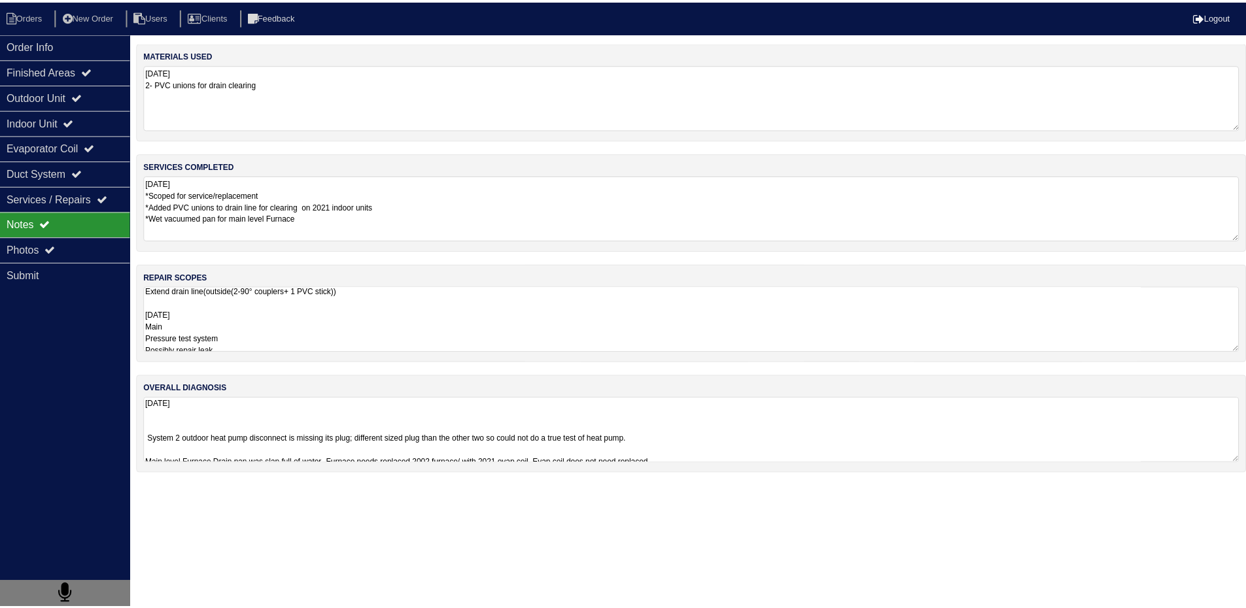
scroll to position [1, 0]
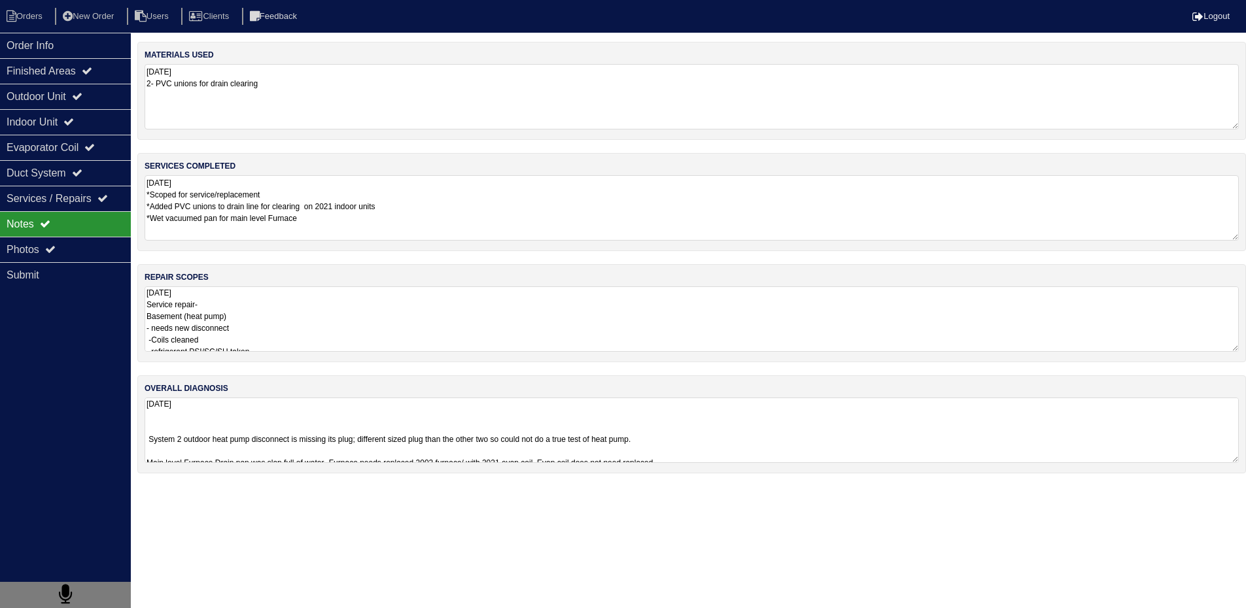
click at [389, 332] on textarea "08/08/2025 Service repair- Basement (heat pump) - needs new disconnect -Coils c…" at bounding box center [692, 319] width 1094 height 65
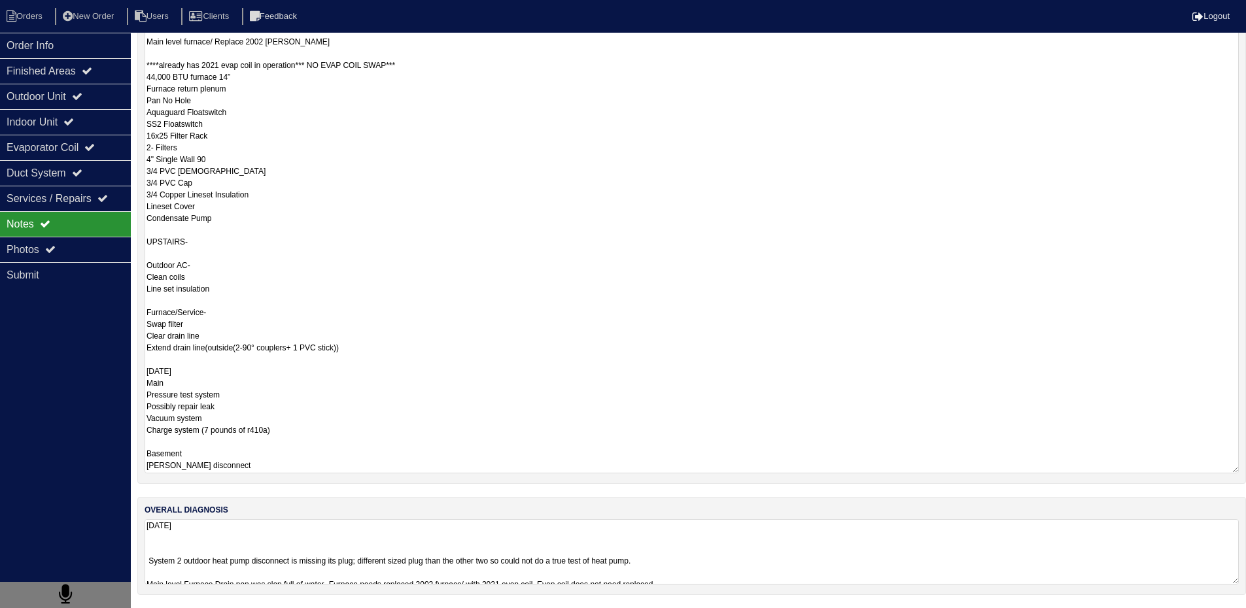
scroll to position [0, 0]
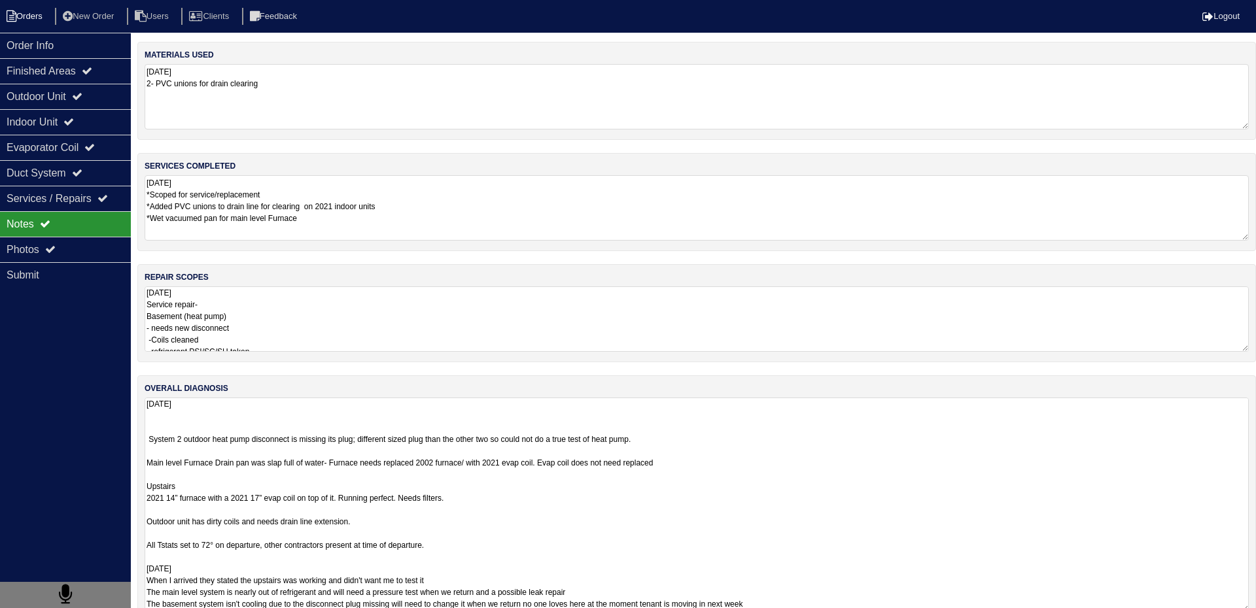
click at [39, 19] on li "Orders" at bounding box center [26, 17] width 53 height 18
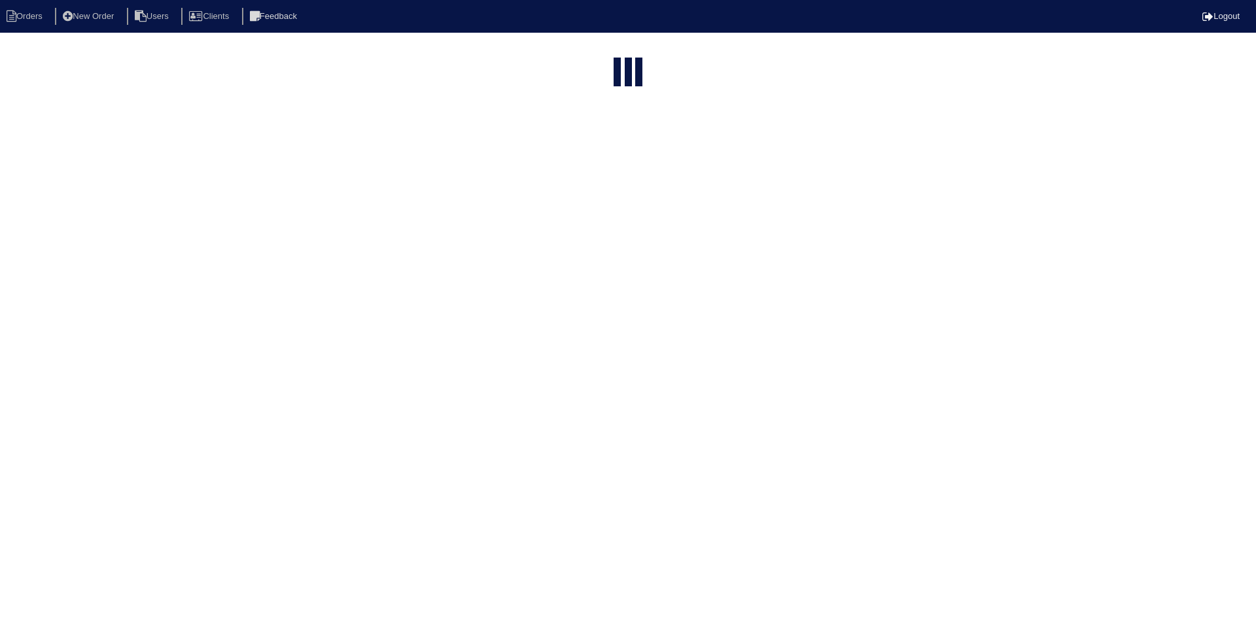
select select "15"
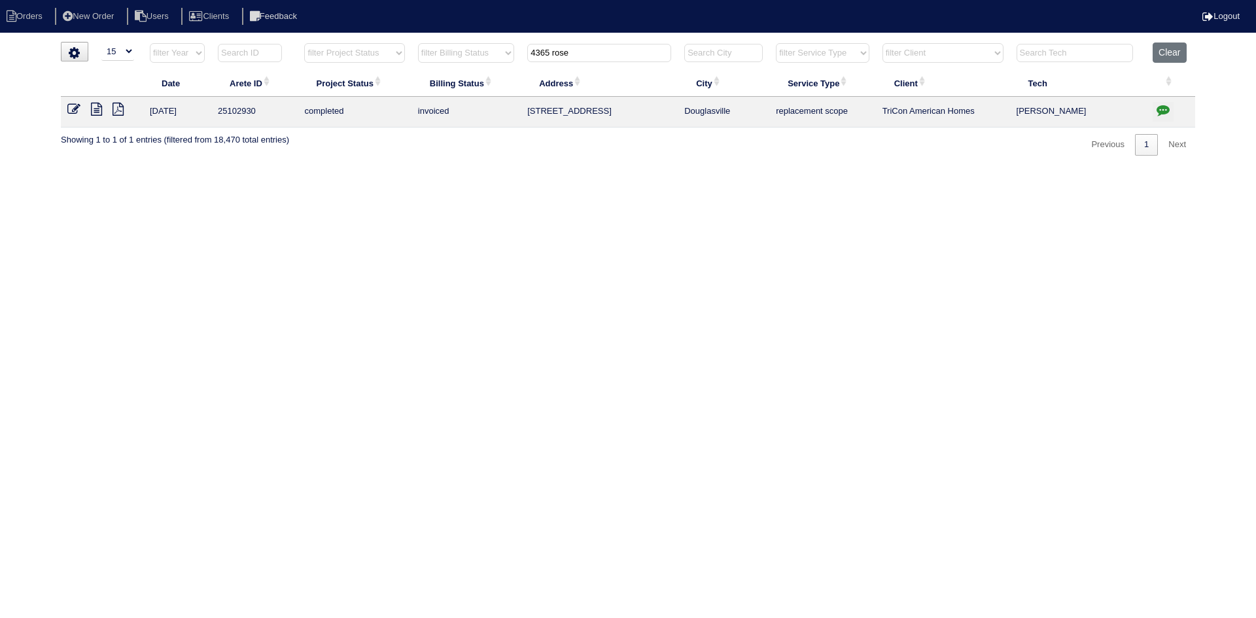
drag, startPoint x: 609, startPoint y: 56, endPoint x: 494, endPoint y: 56, distance: 115.1
click at [494, 56] on tr "filter Year -- Any Year -- 2025 2024 2023 2022 2021 2020 2019 filter Project St…" at bounding box center [628, 56] width 1134 height 27
type input "2332 c"
click at [97, 111] on icon at bounding box center [96, 109] width 11 height 13
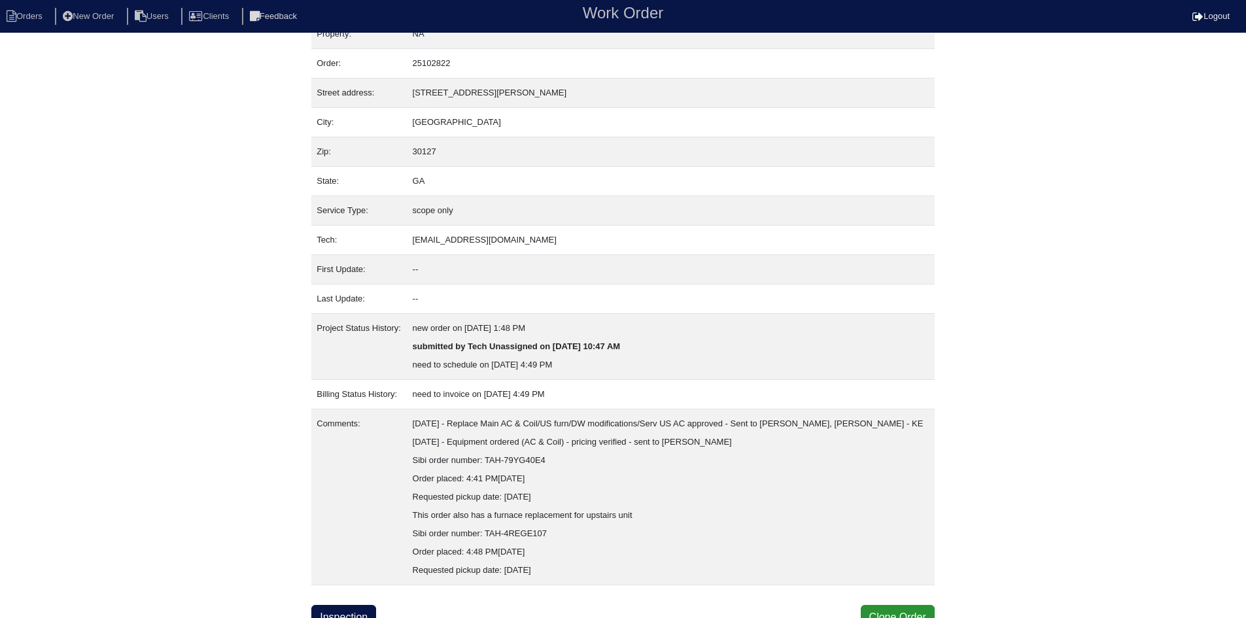
scroll to position [34, 0]
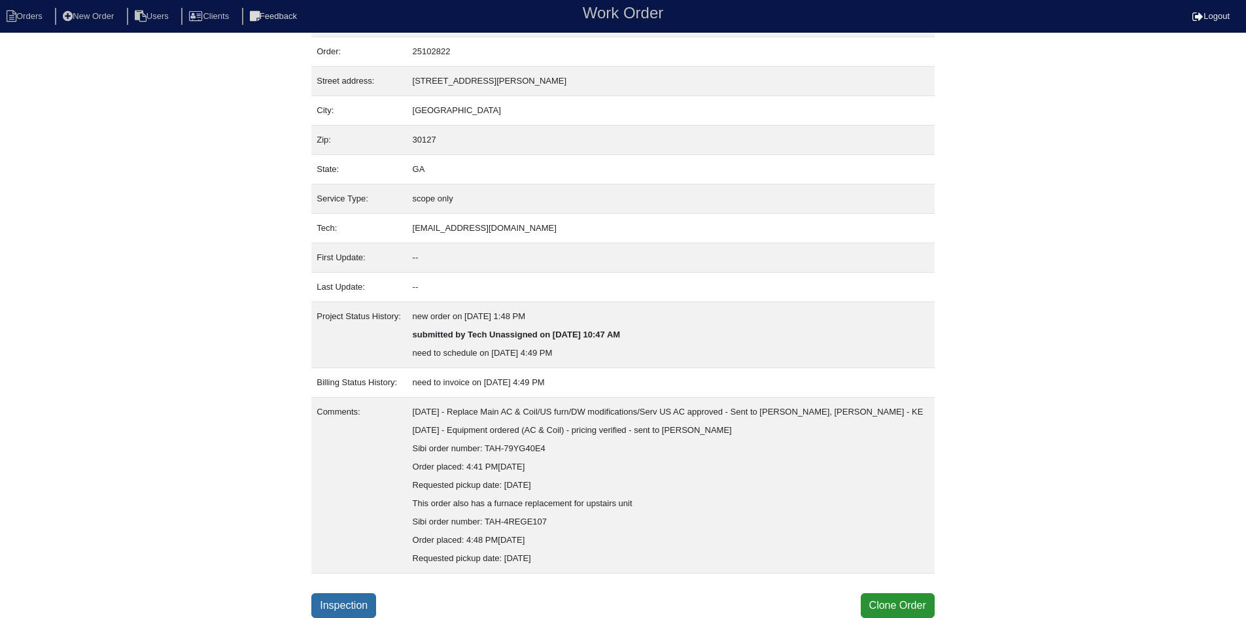
click at [366, 596] on link "Inspection" at bounding box center [343, 605] width 65 height 25
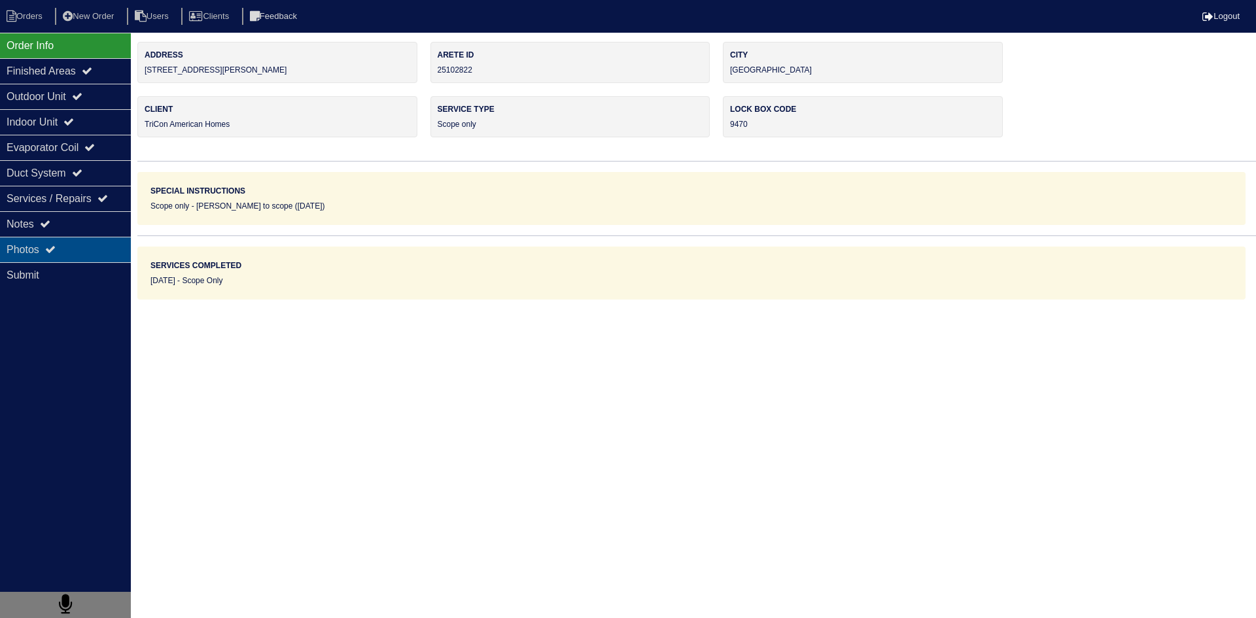
click at [73, 252] on div "Photos" at bounding box center [65, 250] width 131 height 26
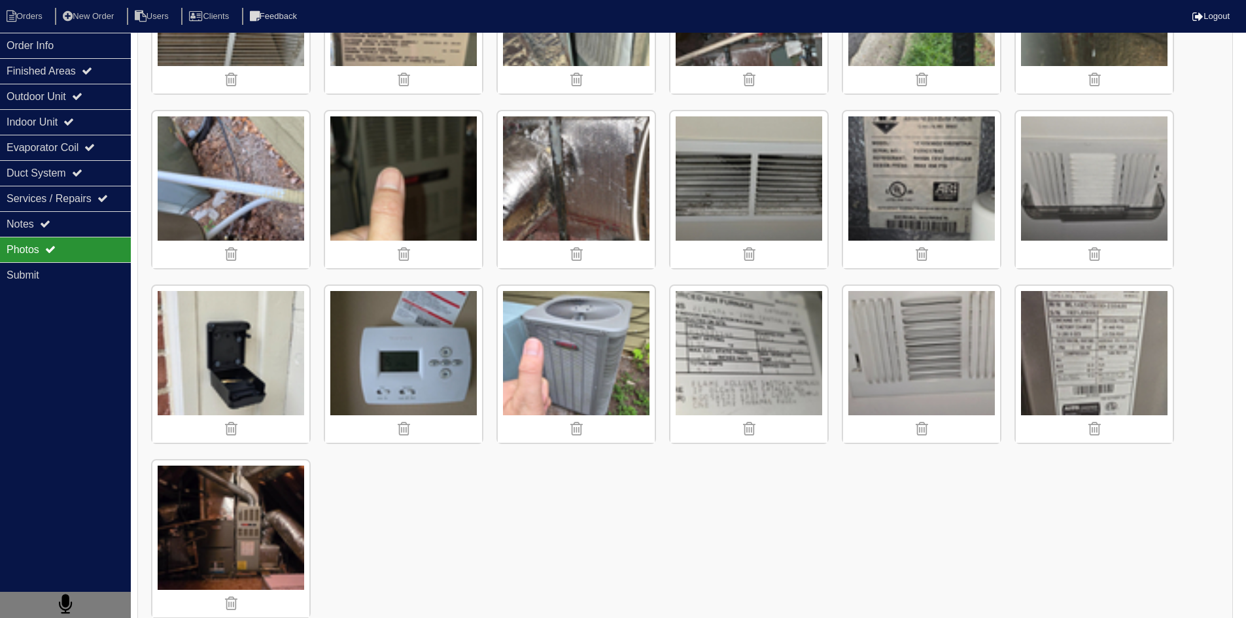
scroll to position [854, 0]
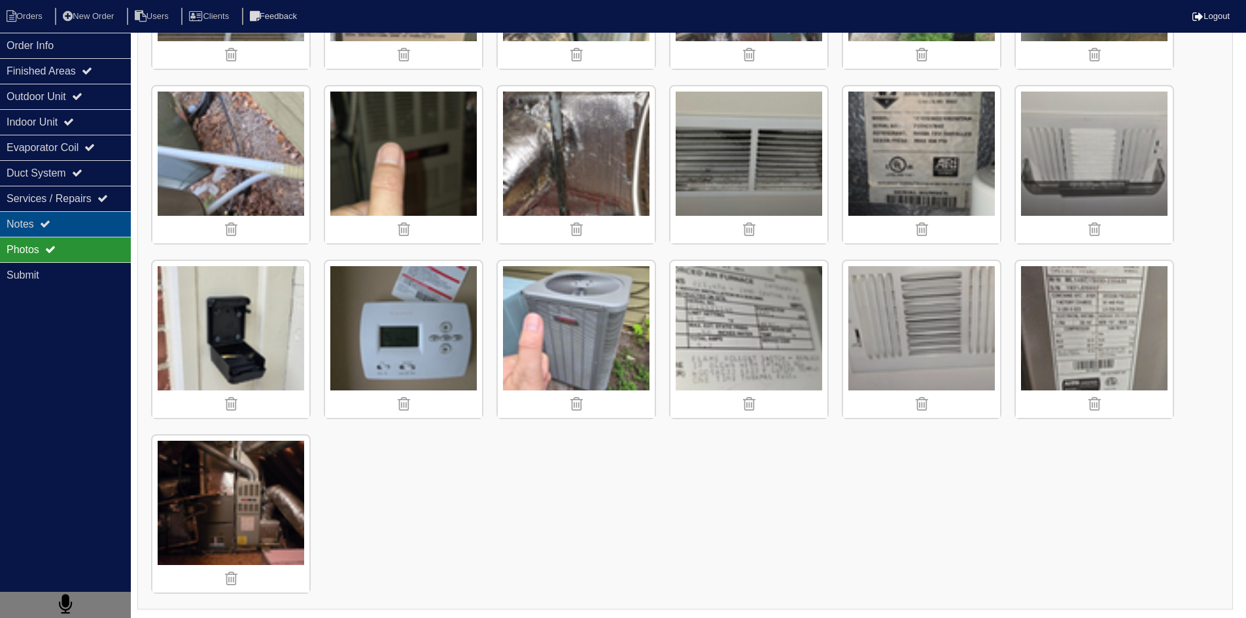
click at [103, 220] on div "Notes" at bounding box center [65, 224] width 131 height 26
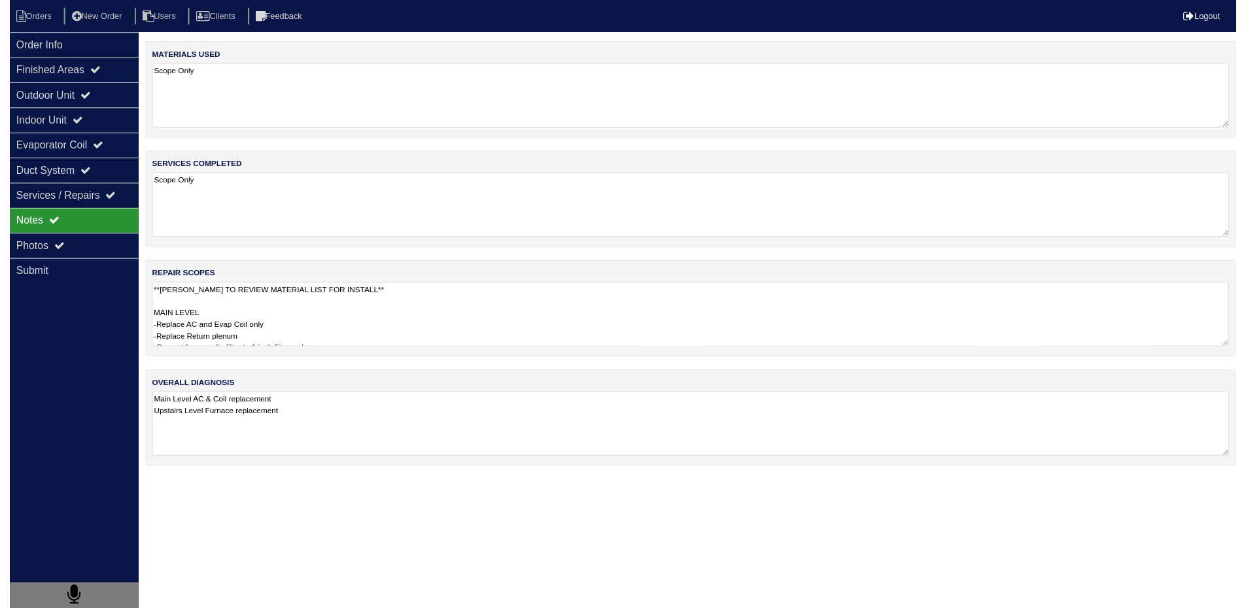
scroll to position [0, 0]
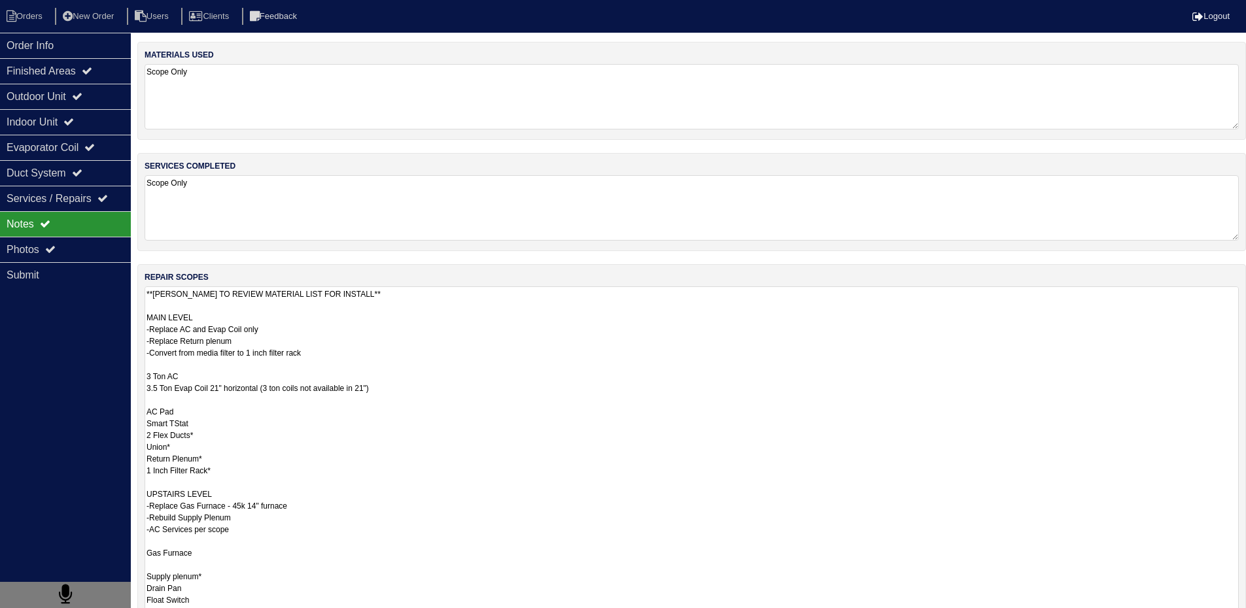
click at [348, 330] on textarea "**PAYTON TO REVIEW MATERIAL LIST FOR INSTALL** MAIN LEVEL -Replace AC and Evap …" at bounding box center [692, 494] width 1094 height 415
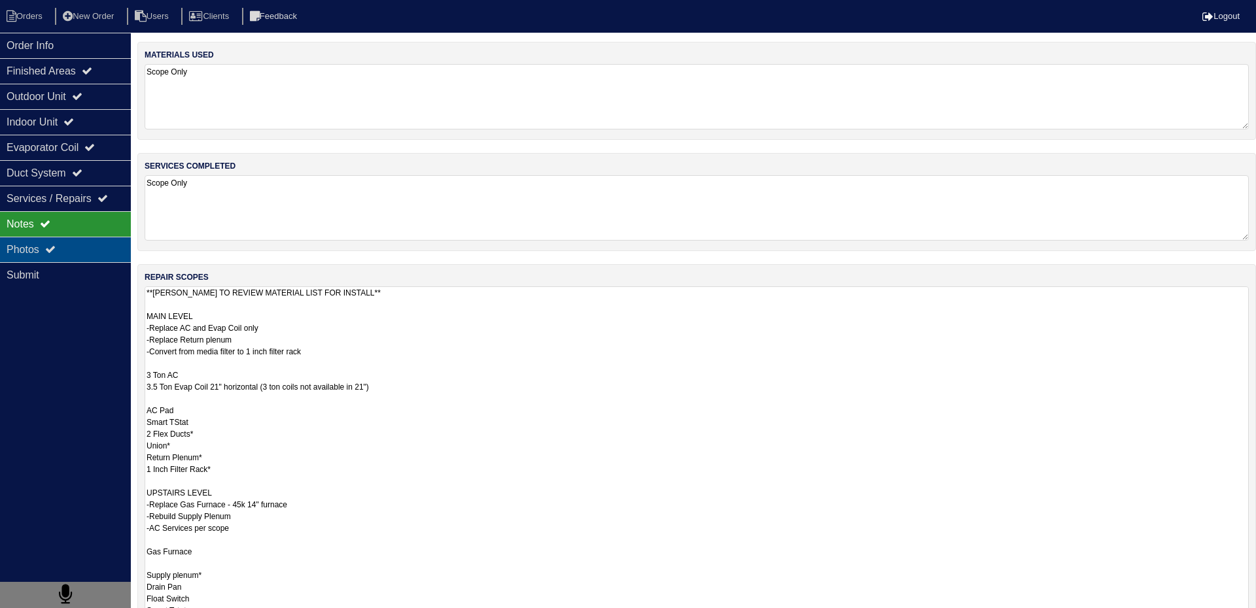
click at [98, 251] on div "Photos" at bounding box center [65, 250] width 131 height 26
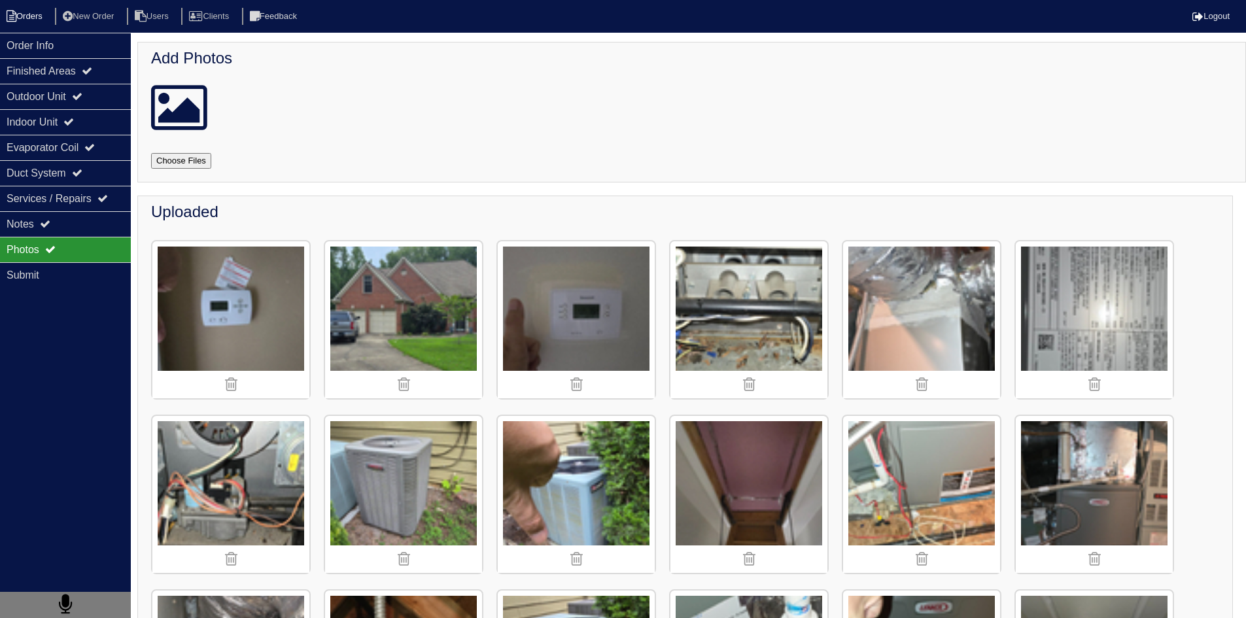
click at [39, 12] on li "Orders" at bounding box center [26, 17] width 53 height 18
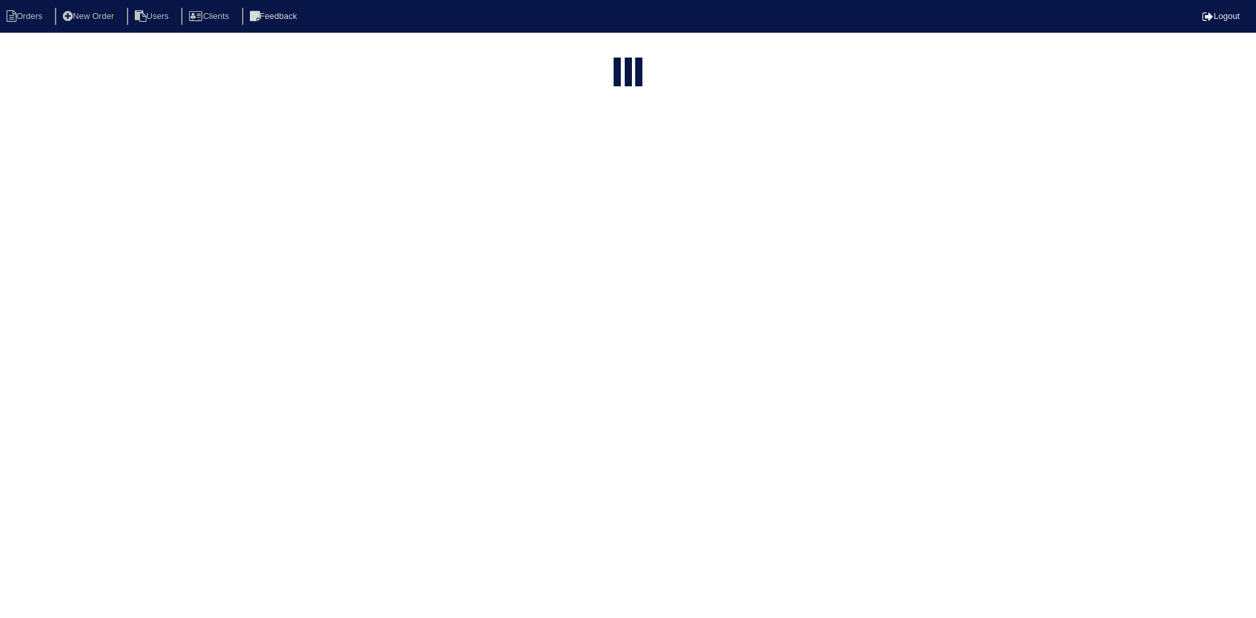
select select "15"
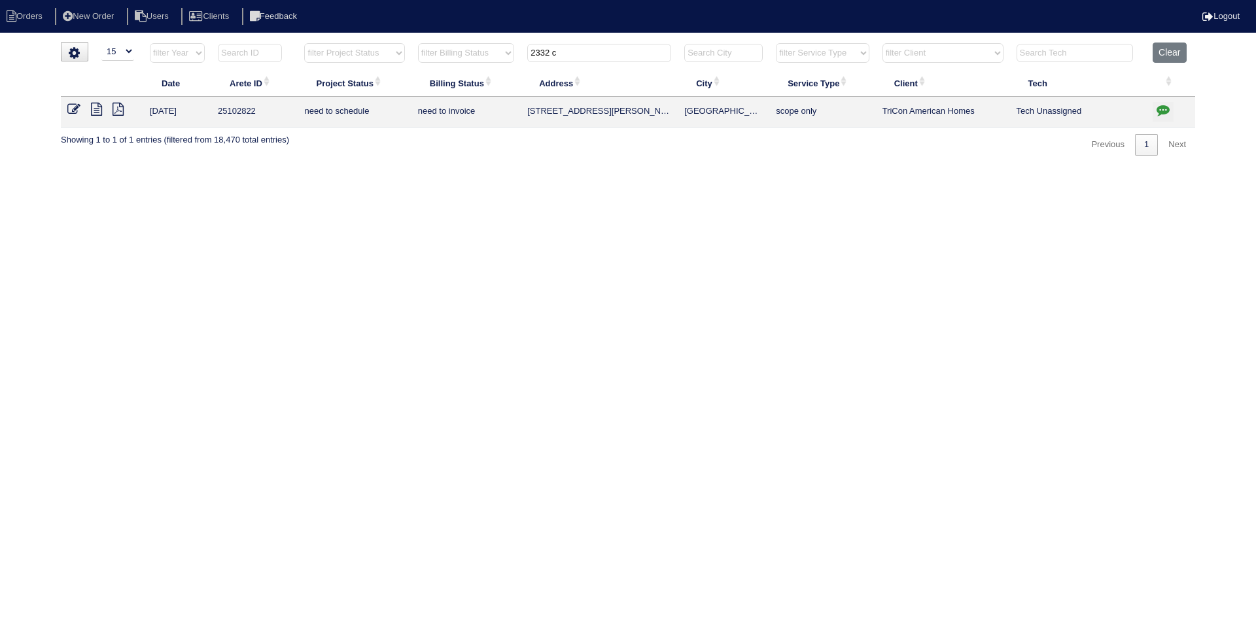
click at [639, 57] on input "2332 c" at bounding box center [599, 53] width 144 height 18
click at [639, 56] on input "2332 c" at bounding box center [599, 53] width 144 height 18
type input "150 morning mist"
click at [95, 107] on icon at bounding box center [96, 109] width 11 height 13
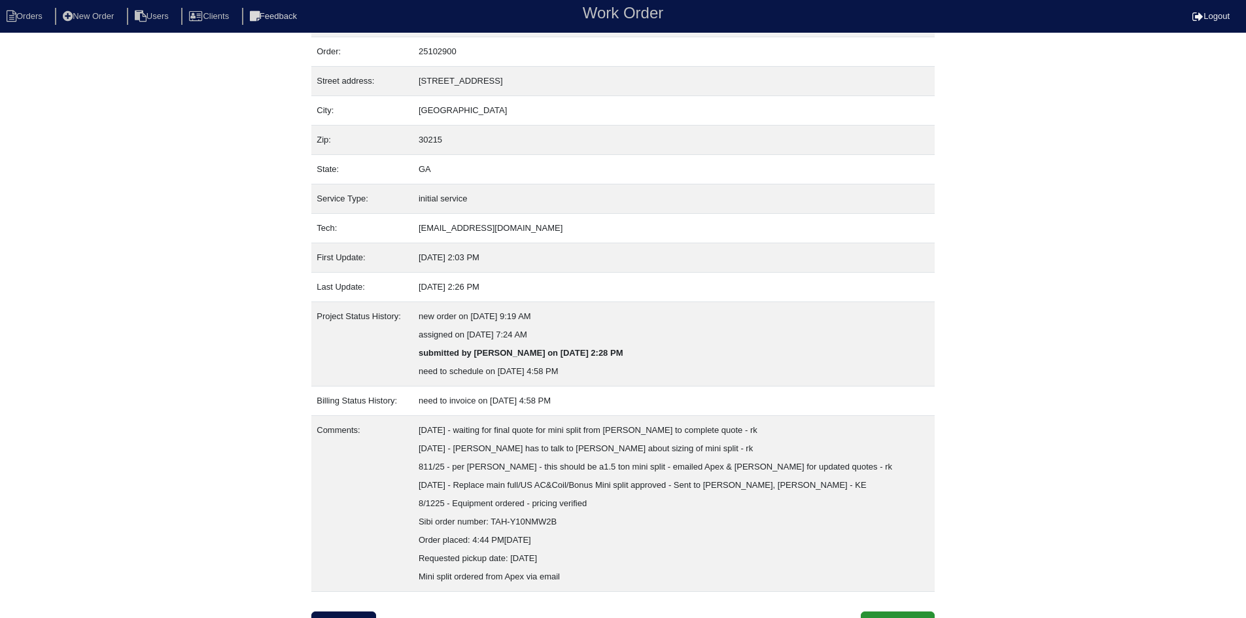
scroll to position [52, 0]
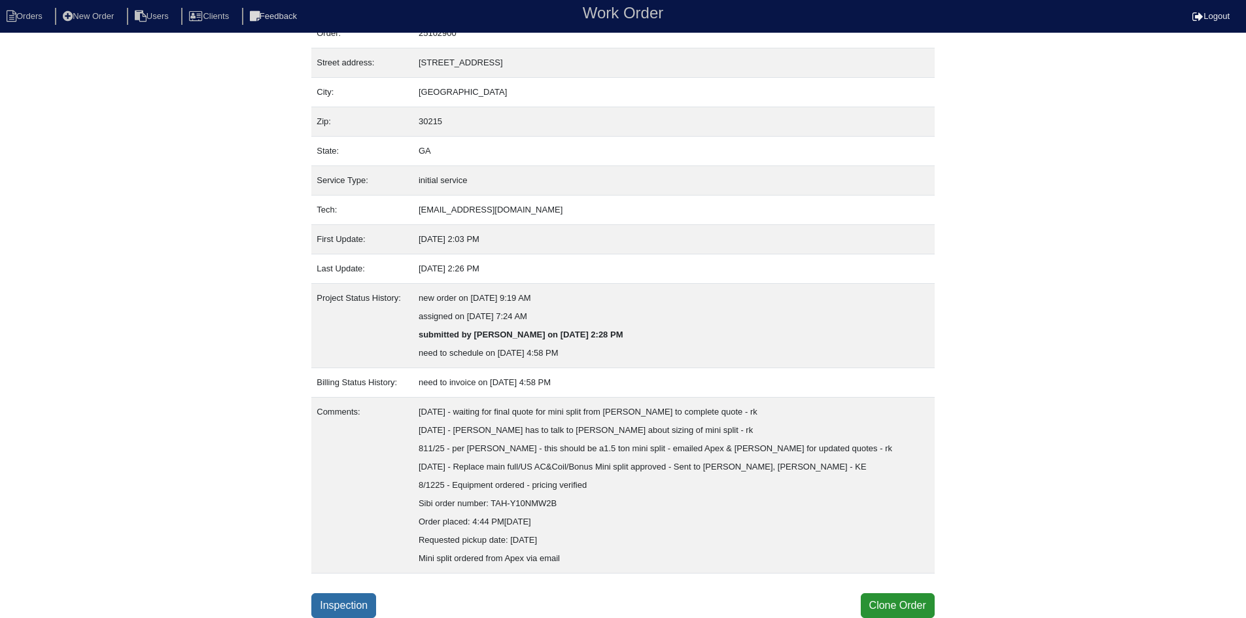
click at [367, 597] on link "Inspection" at bounding box center [343, 605] width 65 height 25
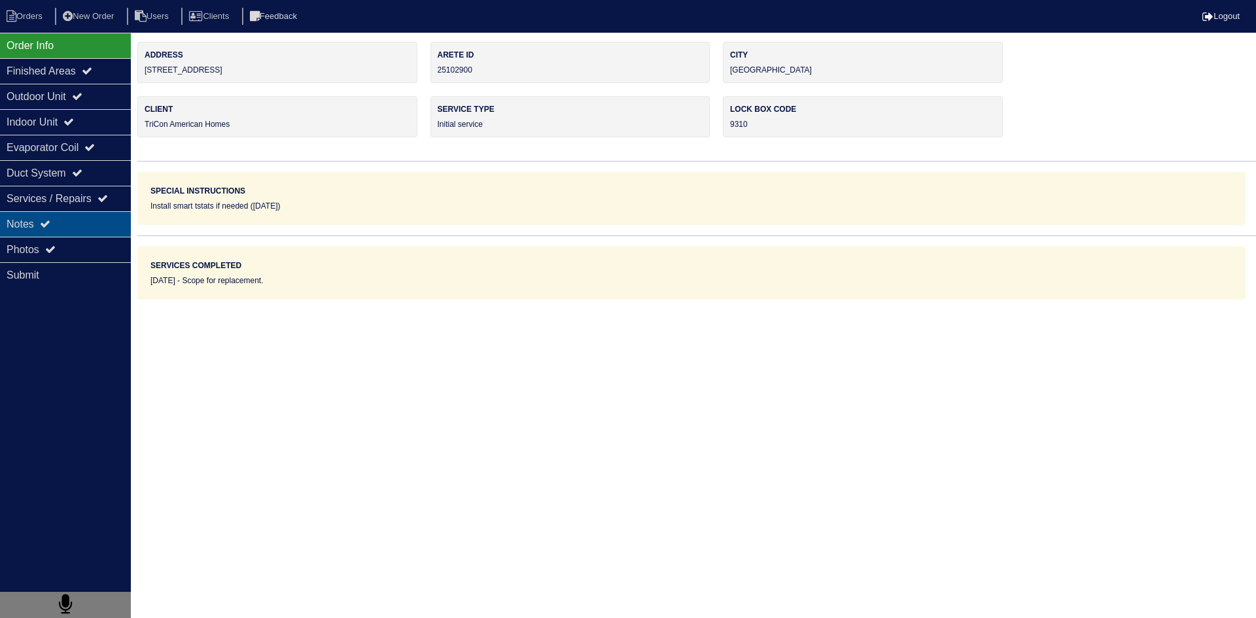
click at [84, 228] on div "Notes" at bounding box center [65, 224] width 131 height 26
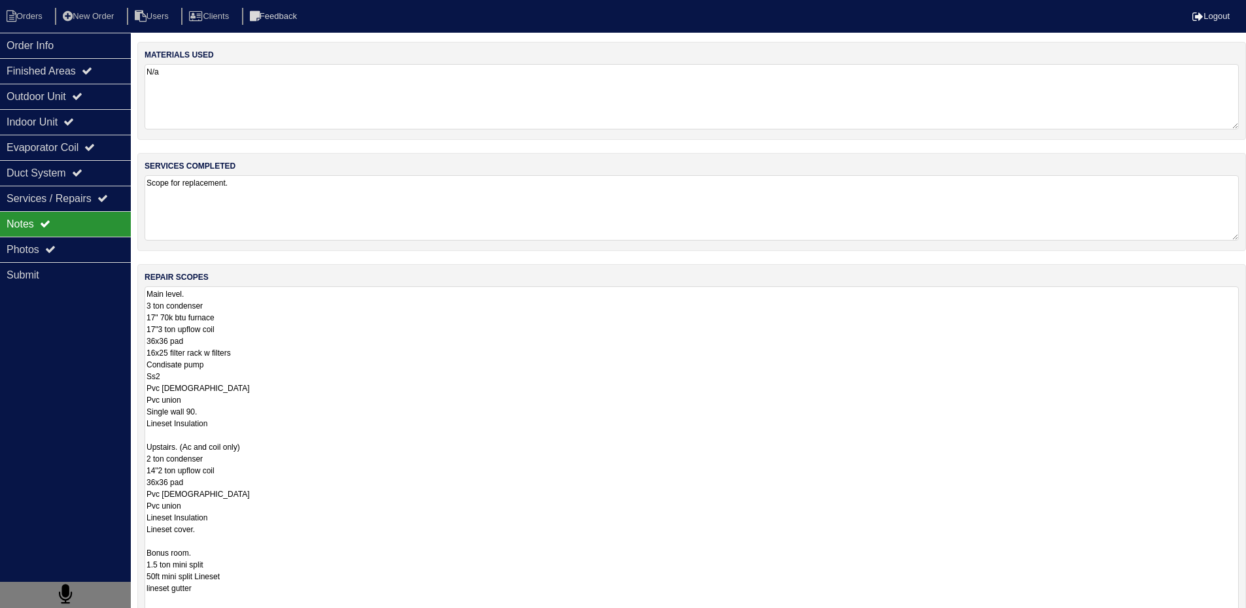
click at [256, 326] on textarea "Main level. 3 ton condenser 17" 70k btu furnace 17"3 ton upflow coil 36x36 pad …" at bounding box center [692, 453] width 1094 height 332
drag, startPoint x: 147, startPoint y: 294, endPoint x: 211, endPoint y: 605, distance: 318.1
click at [211, 605] on textarea "Main level. 3 ton condenser 17" 70k btu furnace 17"3 ton upflow coil 36x36 pad …" at bounding box center [692, 453] width 1094 height 332
